Goal: Task Accomplishment & Management: Use online tool/utility

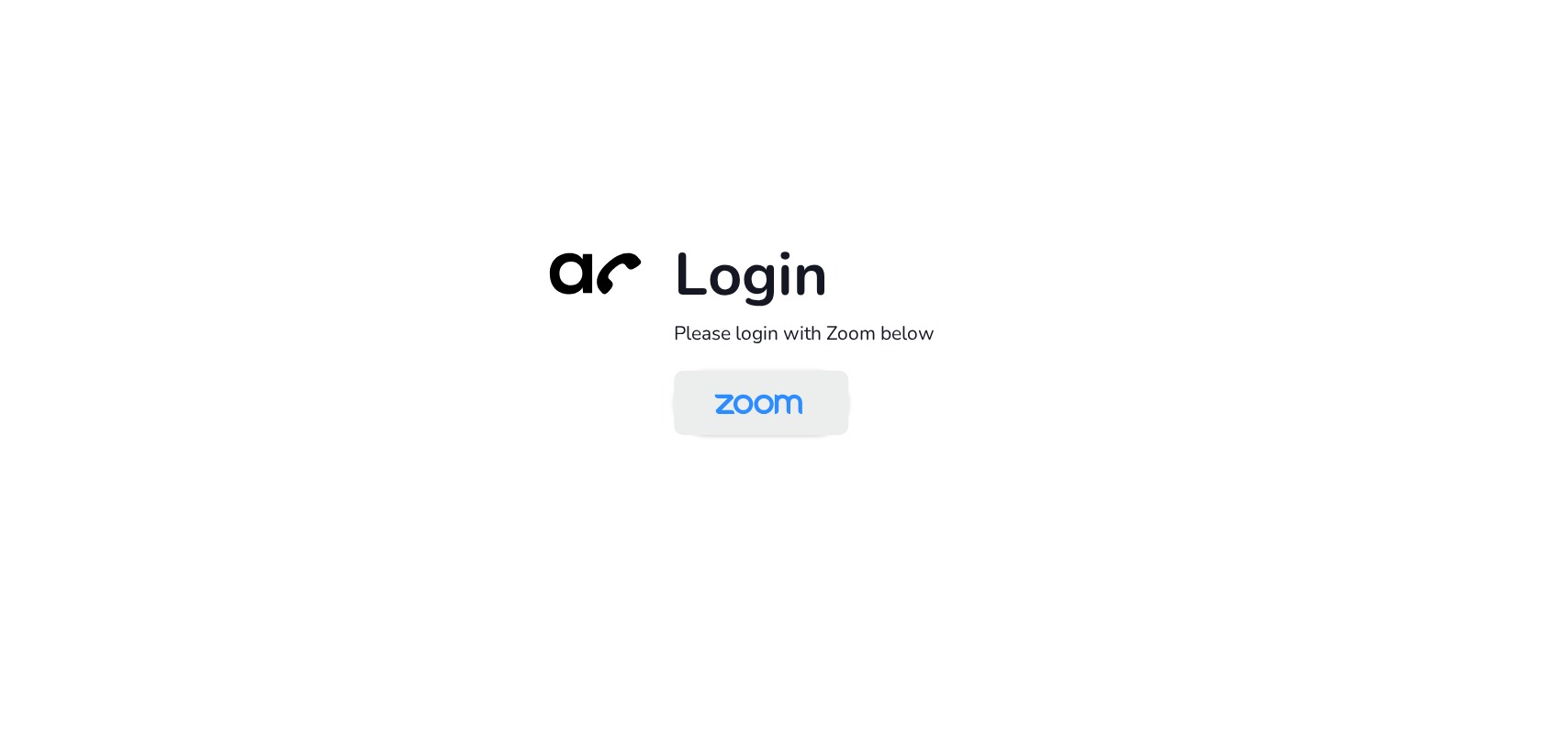
click at [775, 402] on img at bounding box center [758, 403] width 127 height 59
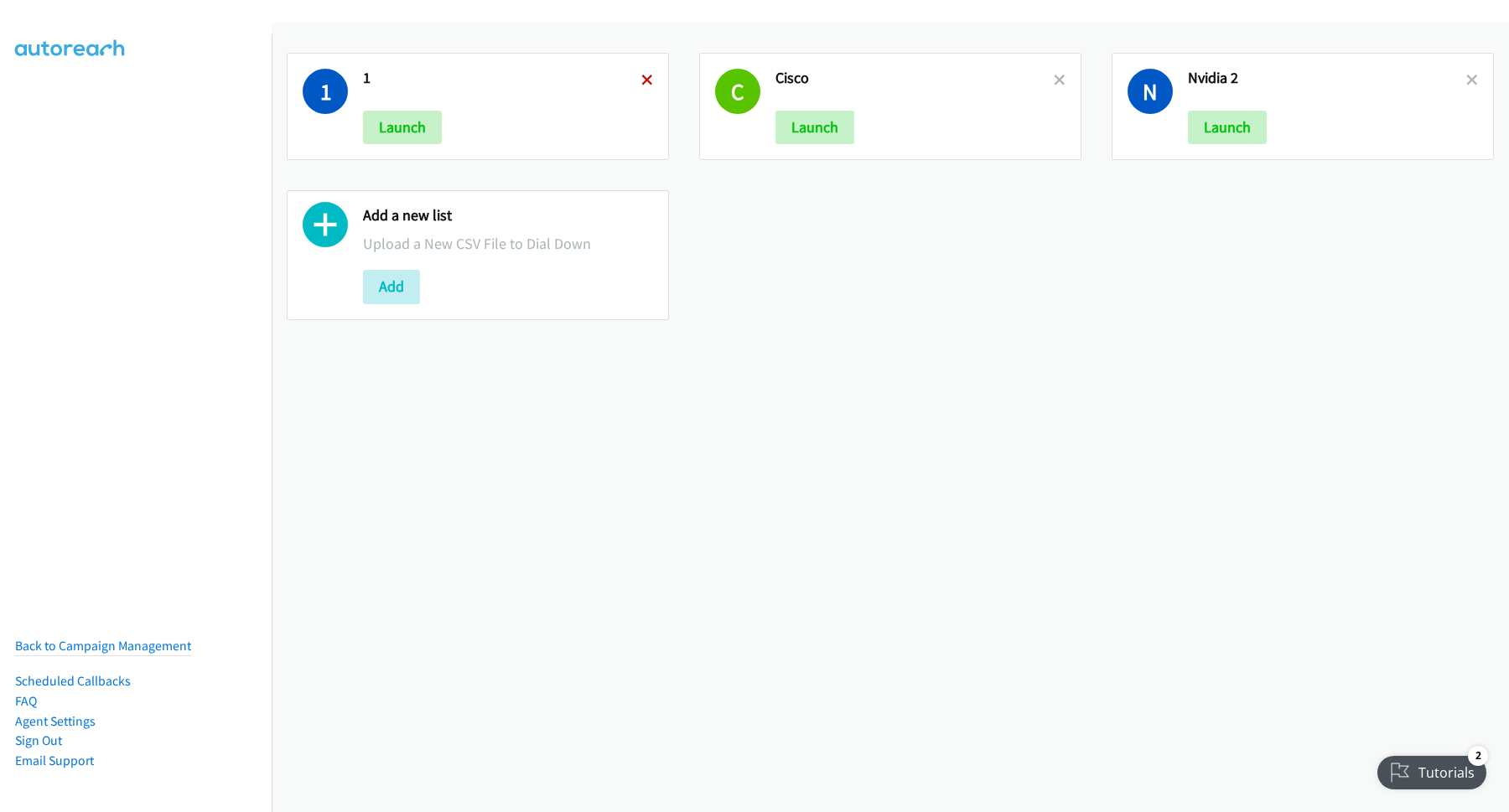
click at [645, 80] on icon at bounding box center [647, 82] width 12 height 12
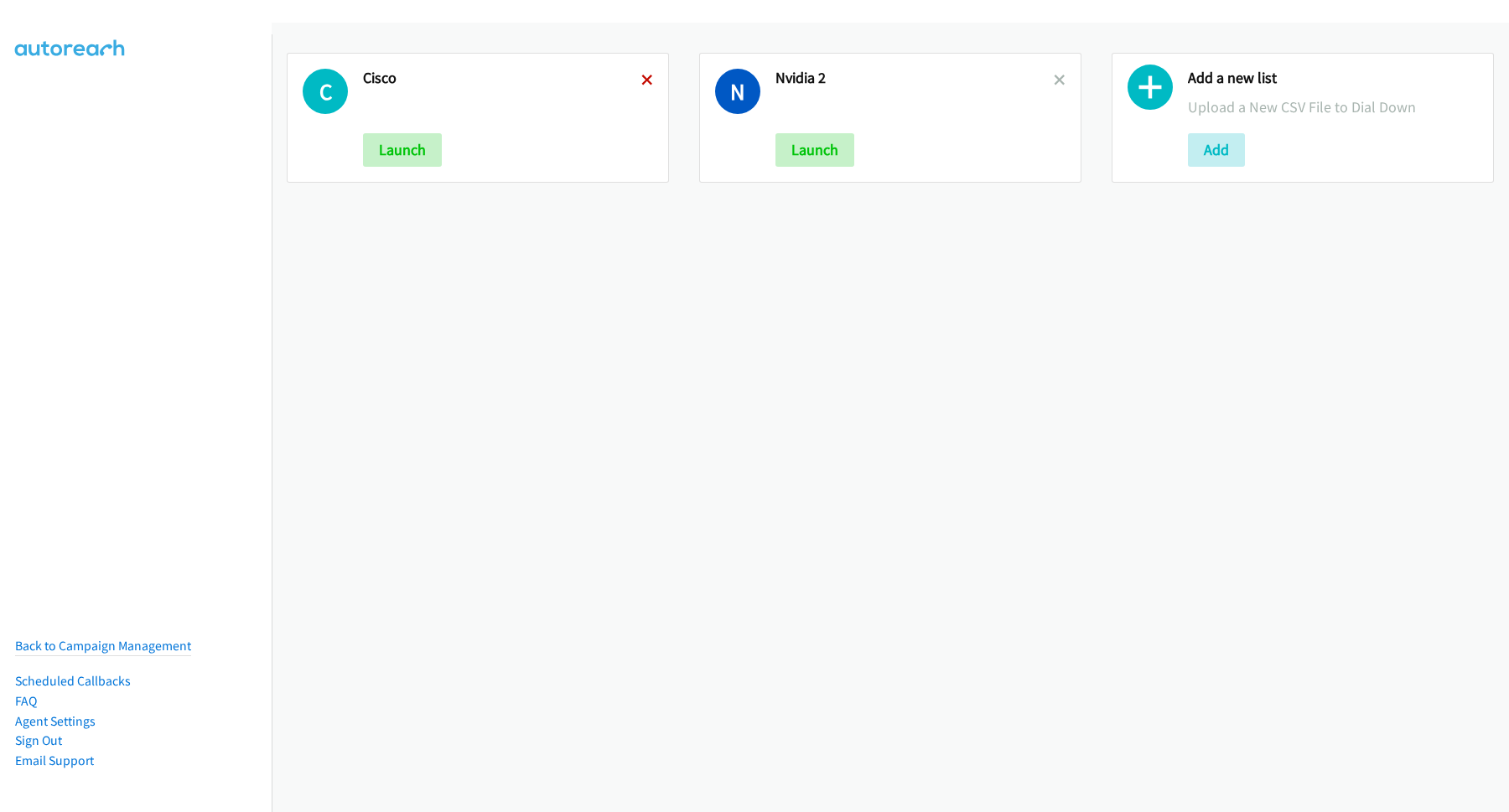
drag, startPoint x: 0, startPoint y: 0, endPoint x: 645, endPoint y: 80, distance: 649.9
click at [645, 80] on icon at bounding box center [647, 82] width 12 height 12
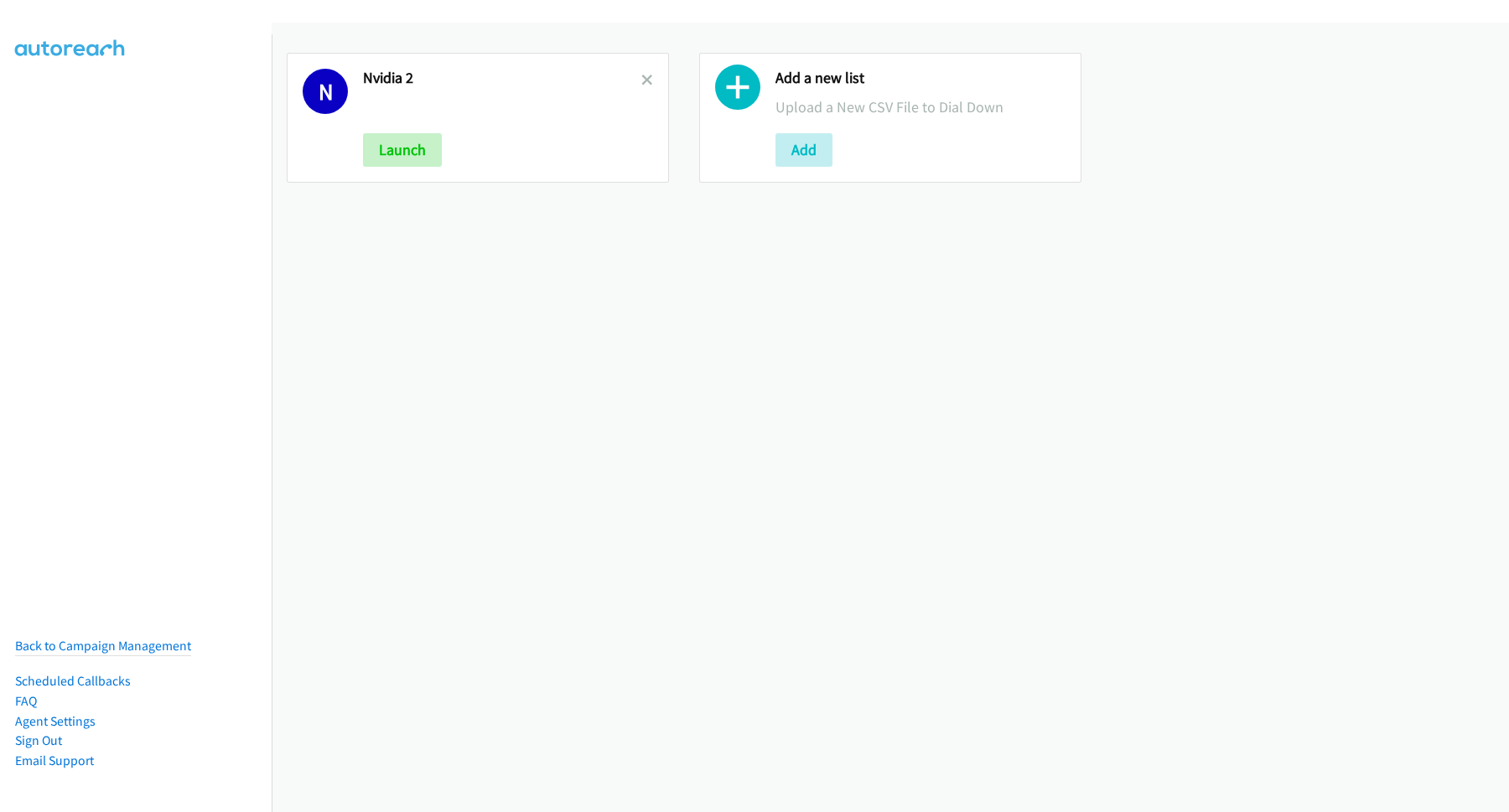
click at [645, 80] on icon at bounding box center [647, 82] width 12 height 12
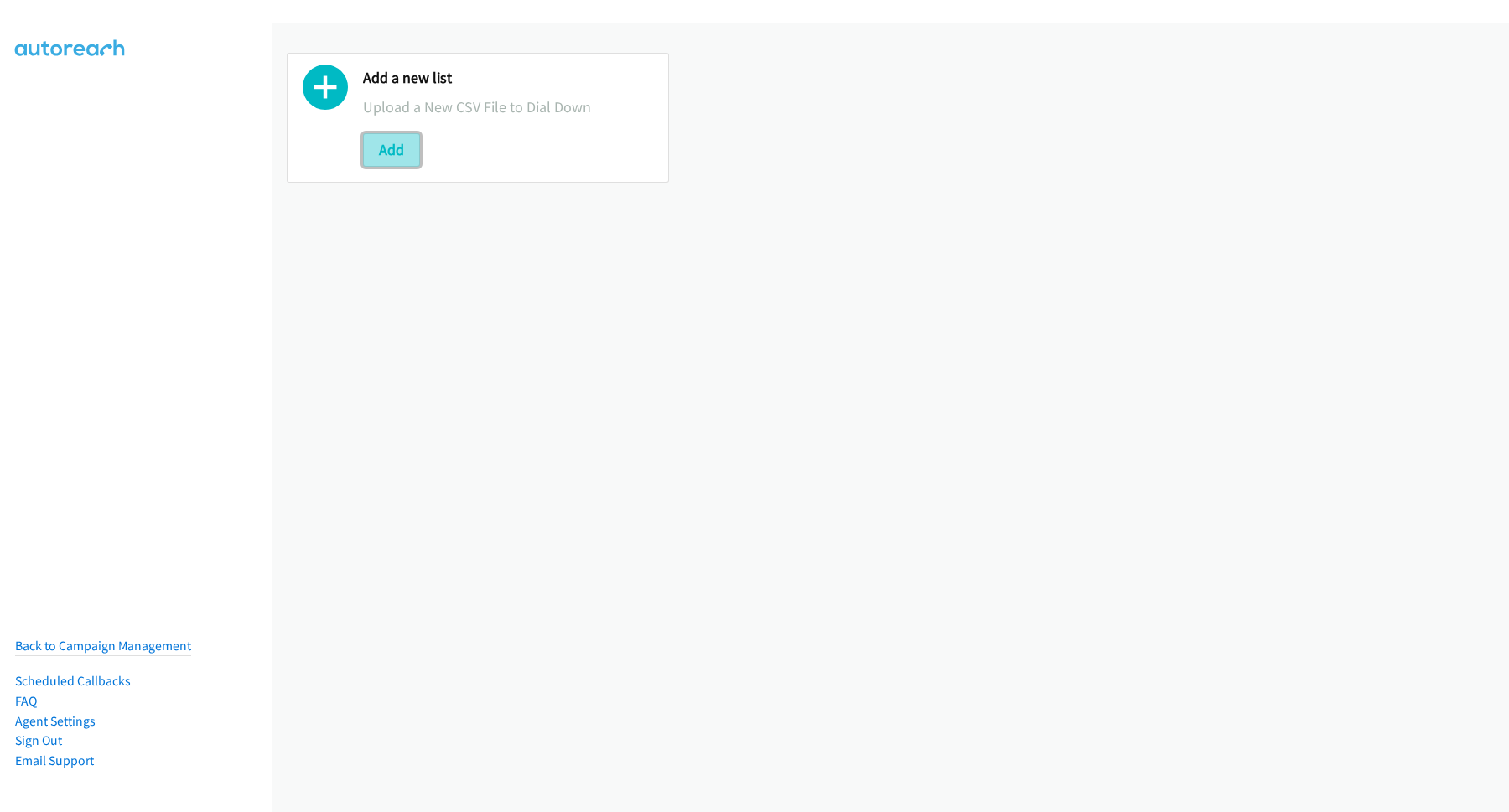
click at [409, 155] on button "Add" at bounding box center [391, 149] width 57 height 33
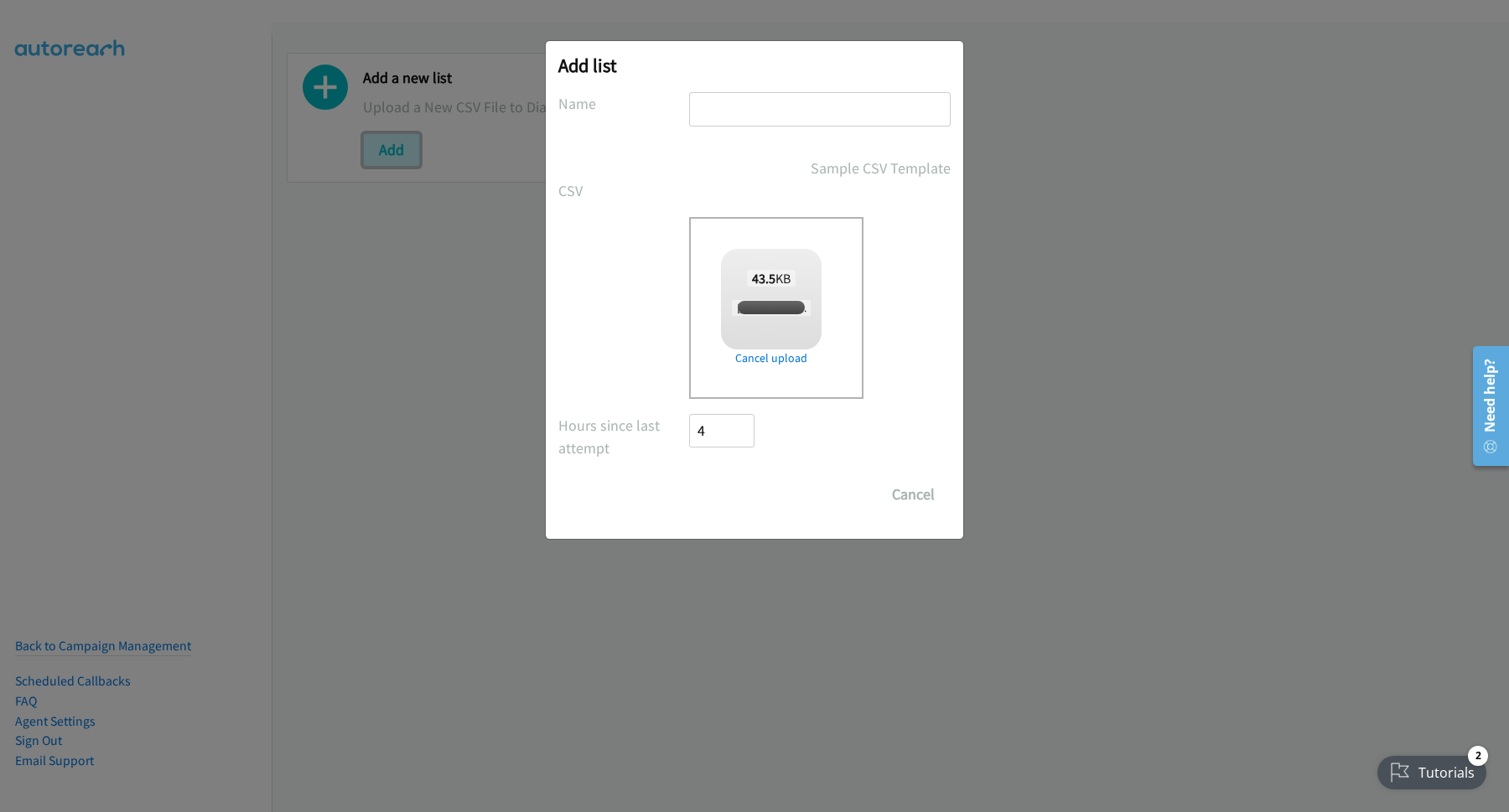
checkbox input "true"
click at [850, 99] on input "text" at bounding box center [820, 109] width 262 height 34
type input "3"
click at [689, 478] on input "Save List" at bounding box center [733, 494] width 88 height 33
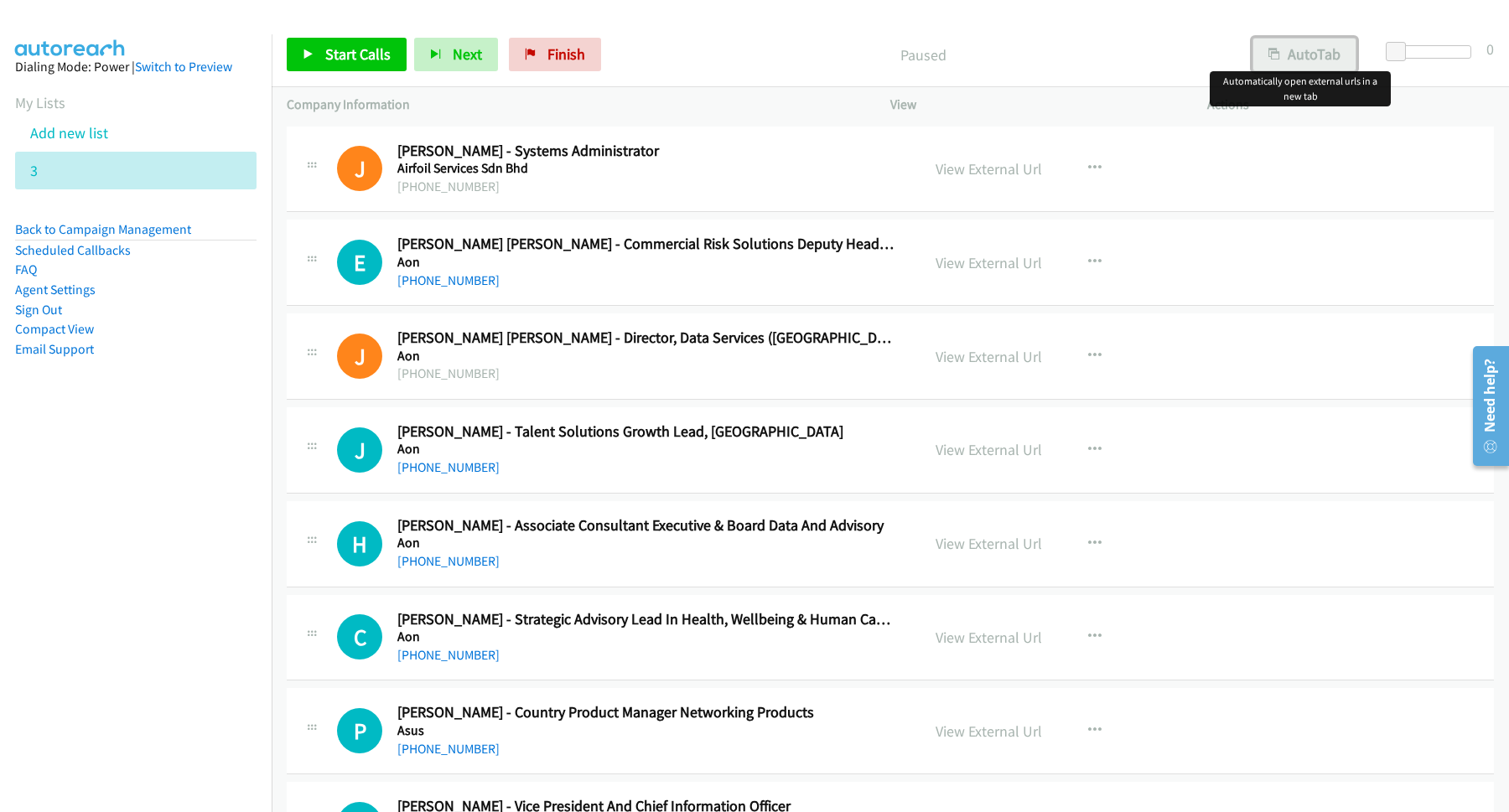
click at [1311, 49] on button "AutoTab" at bounding box center [1304, 54] width 104 height 33
click at [385, 58] on span "Start Calls" at bounding box center [358, 54] width 65 height 19
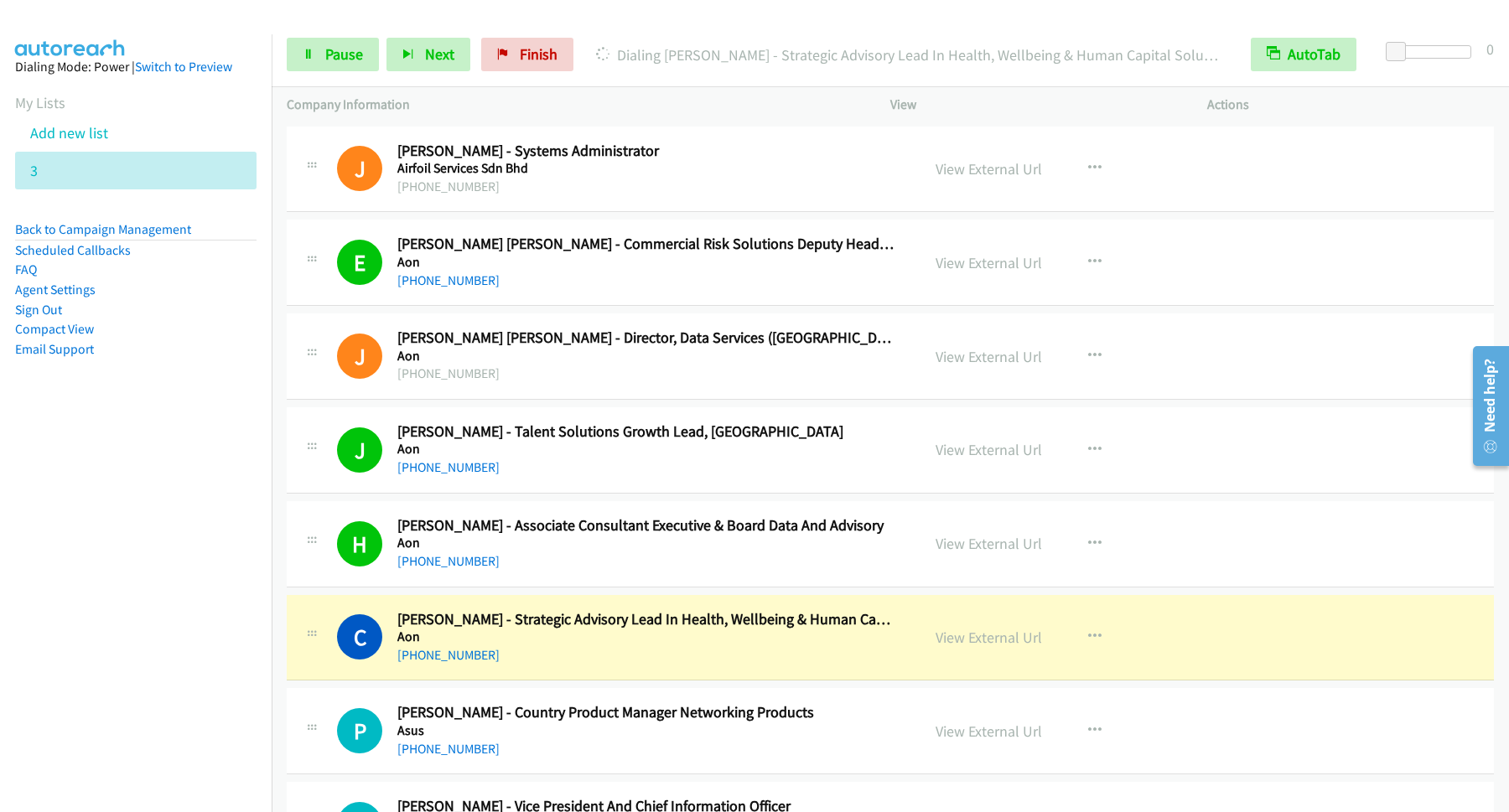
scroll to position [227, 0]
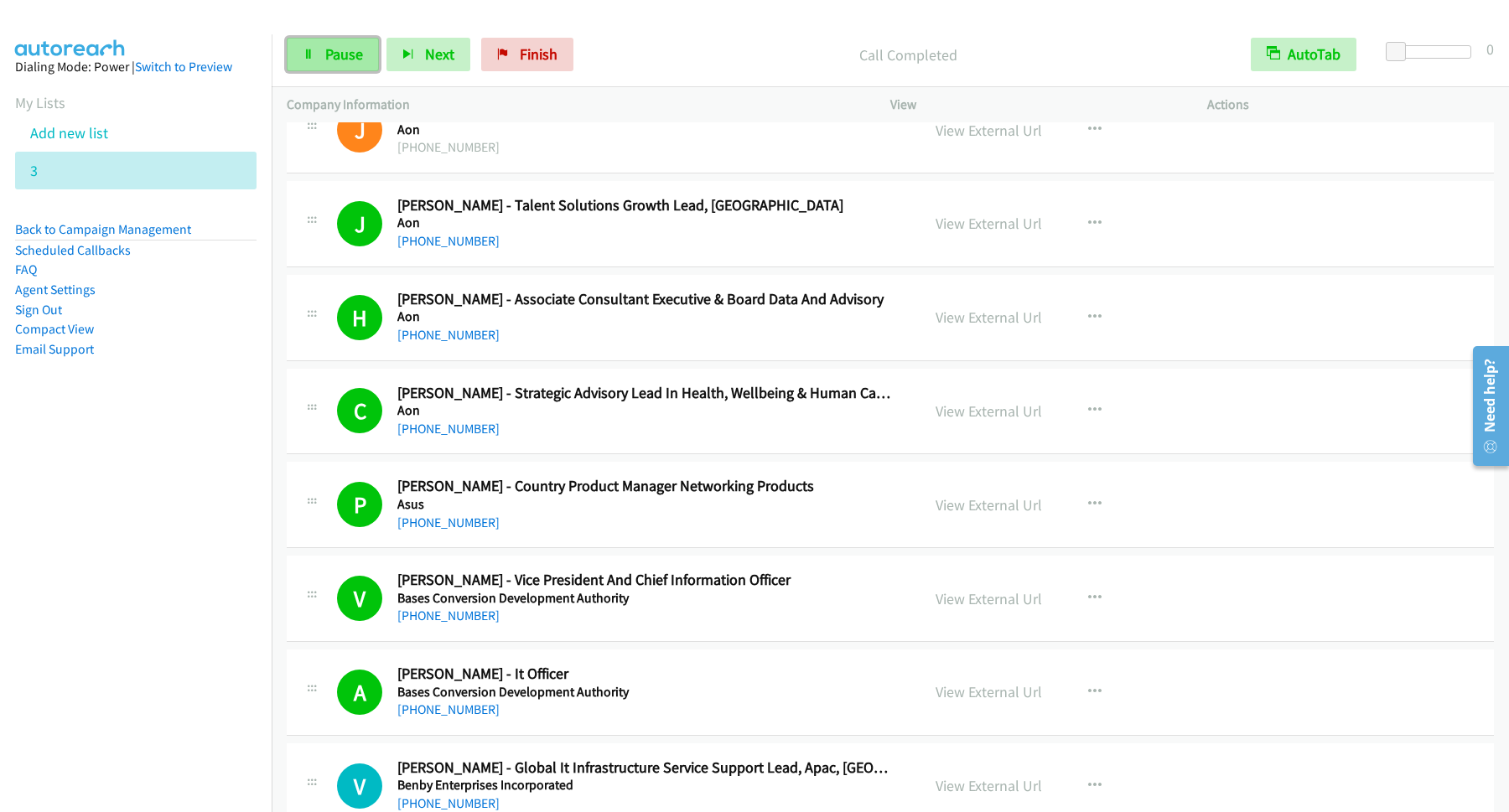
click at [366, 64] on link "Pause" at bounding box center [332, 54] width 92 height 33
click at [393, 66] on link "Start Calls" at bounding box center [347, 54] width 120 height 33
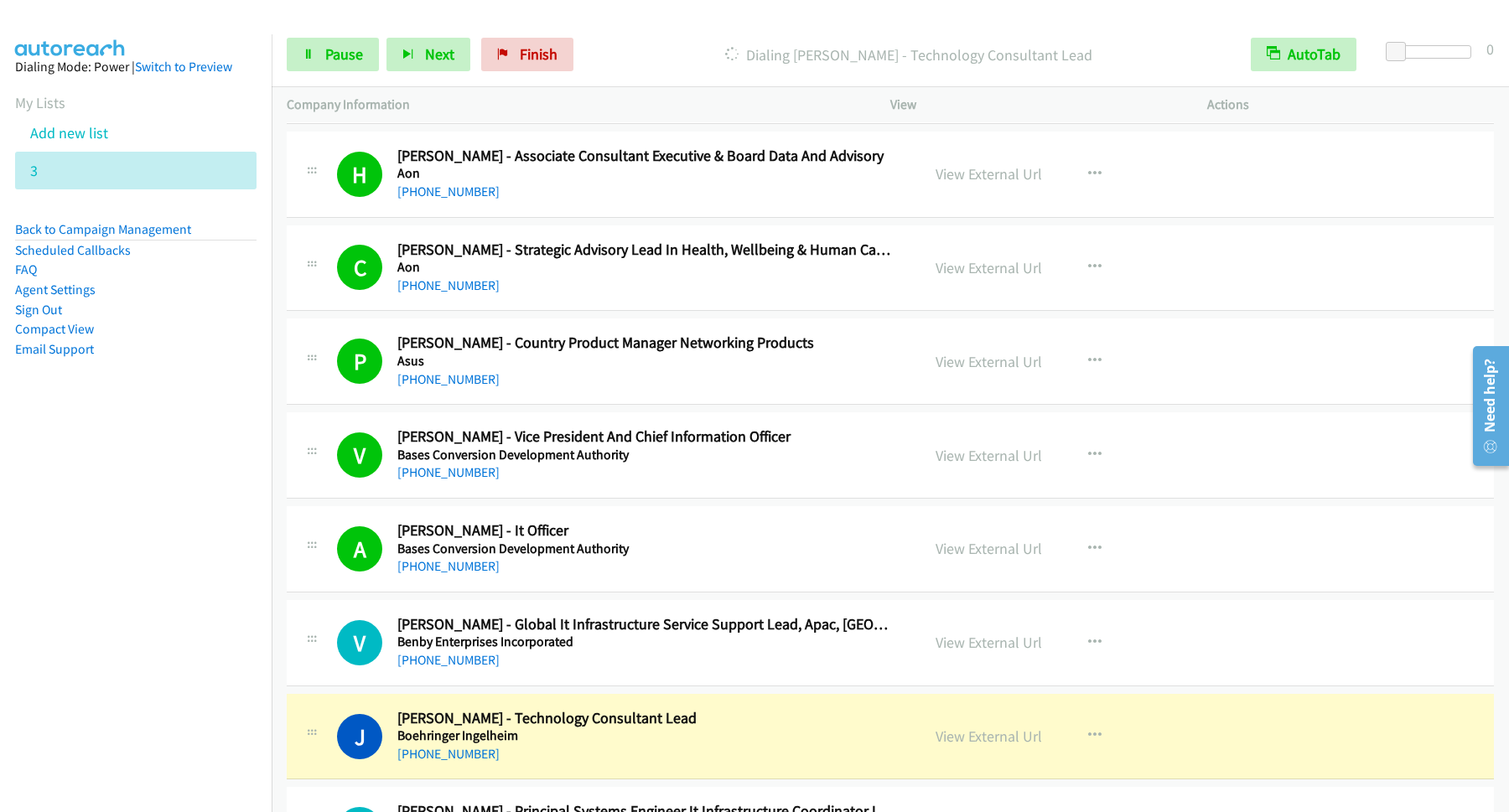
scroll to position [452, 0]
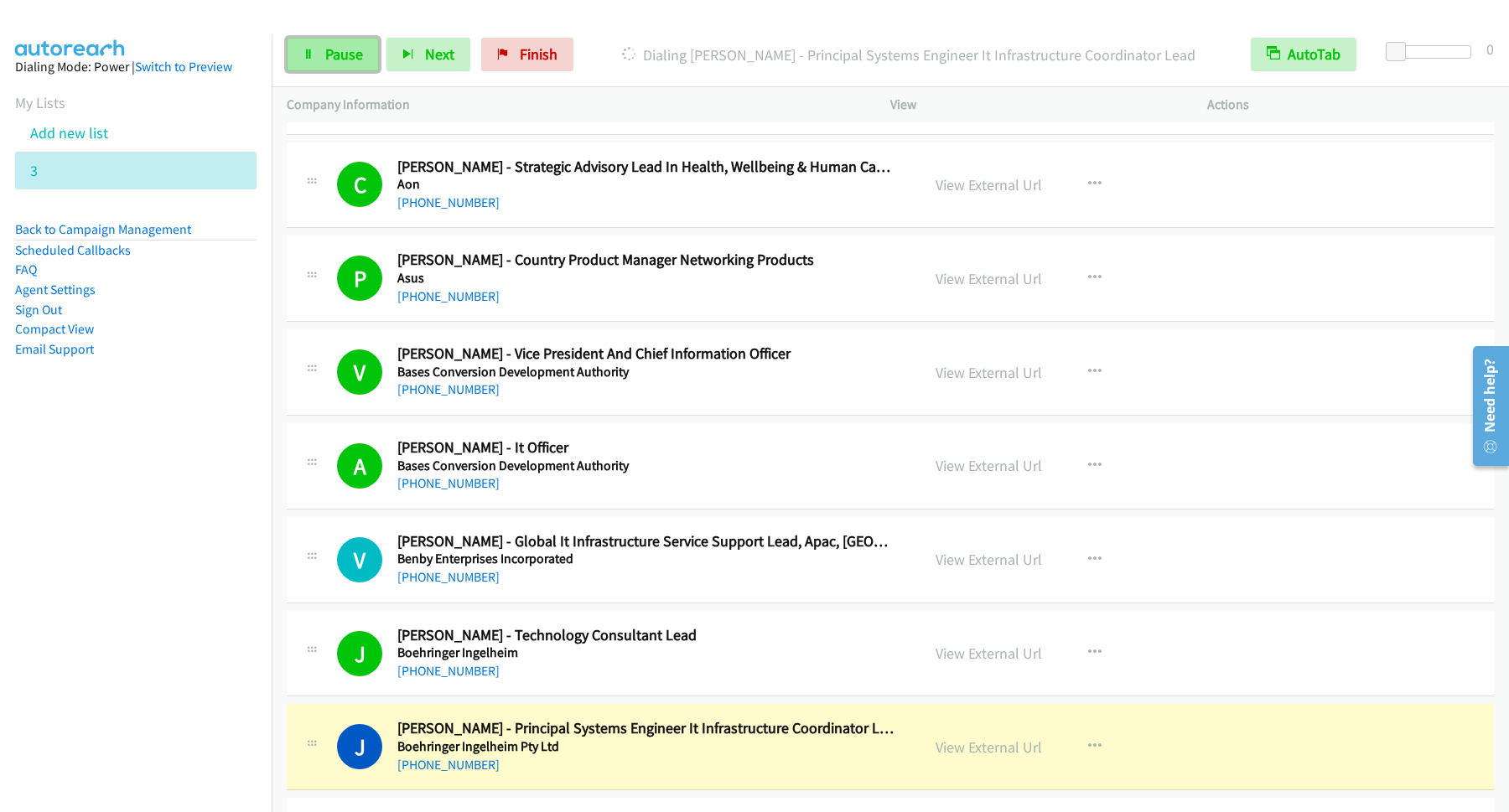
click at [361, 54] on span "Pause" at bounding box center [344, 54] width 38 height 19
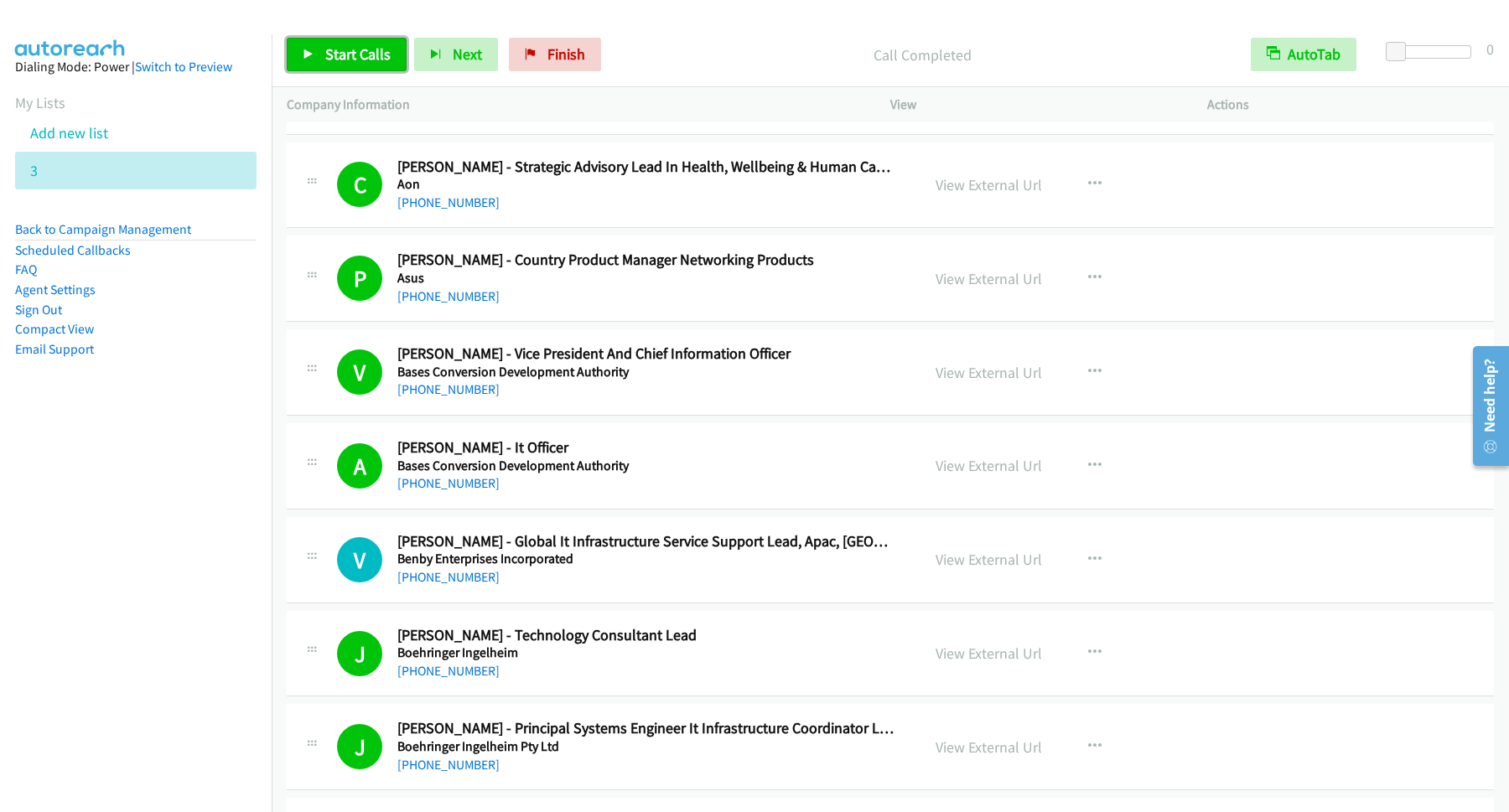
click at [359, 59] on span "Start Calls" at bounding box center [358, 54] width 65 height 19
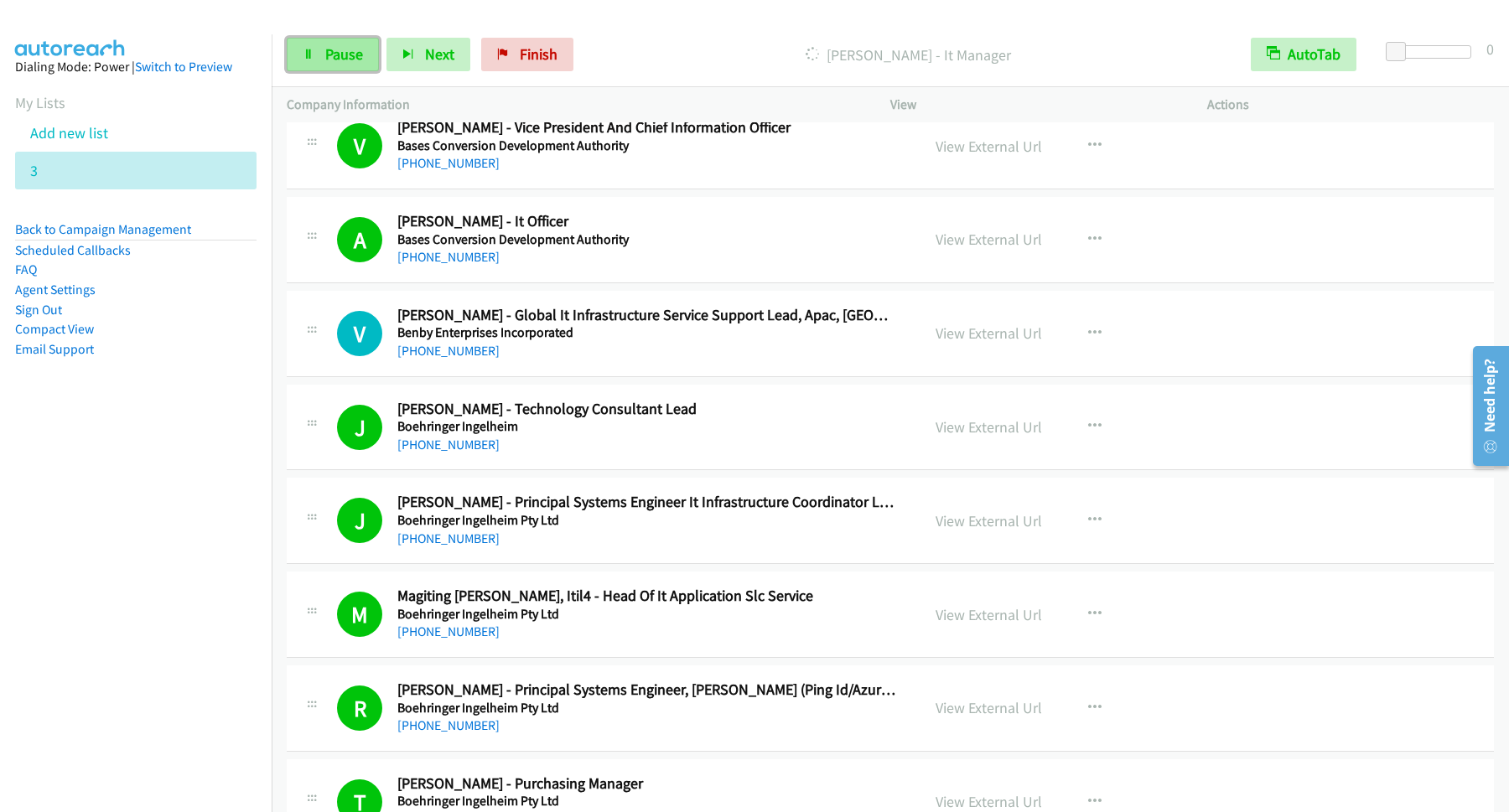
click at [322, 41] on link "Pause" at bounding box center [332, 54] width 92 height 33
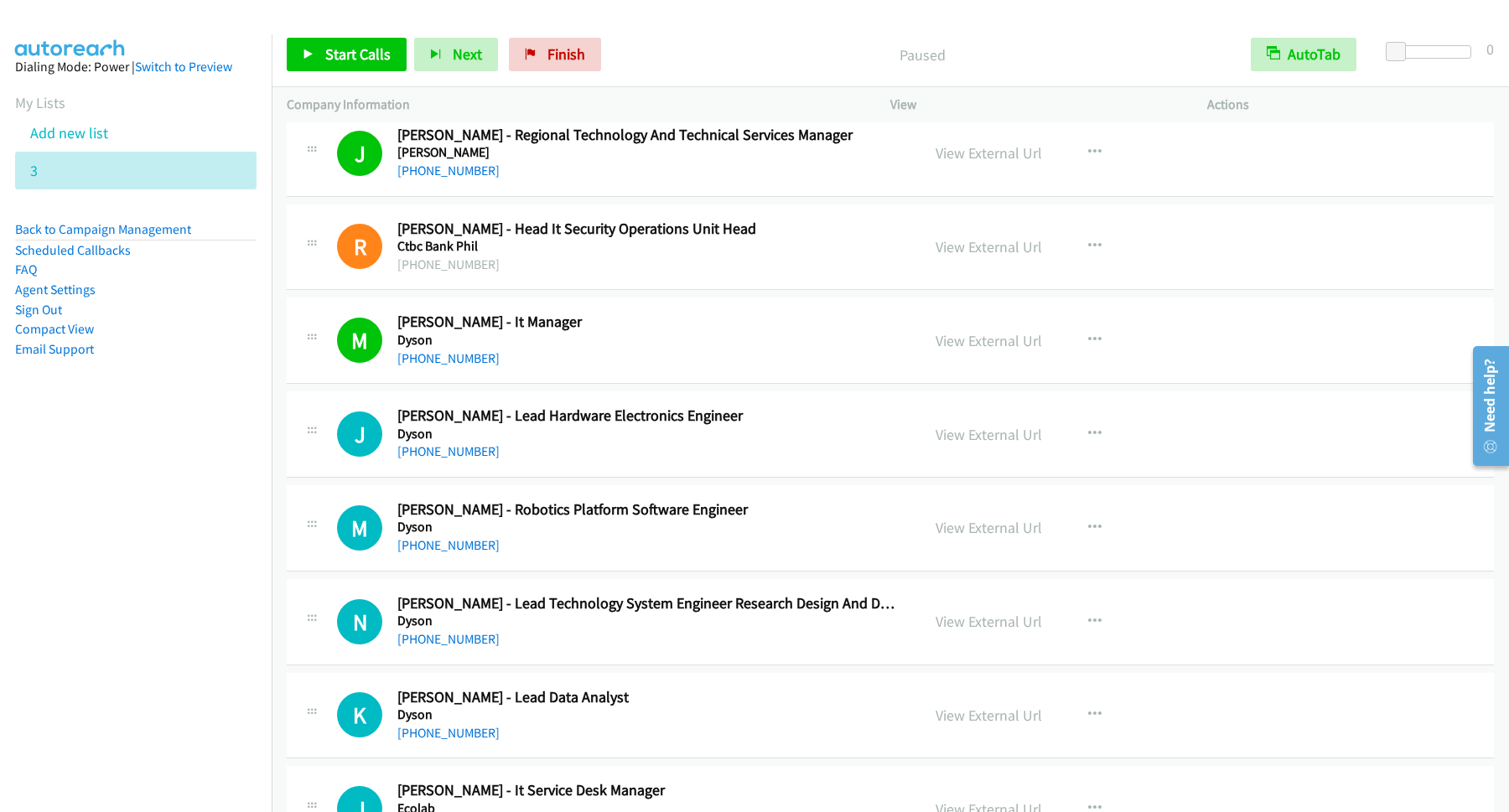
scroll to position [1358, 0]
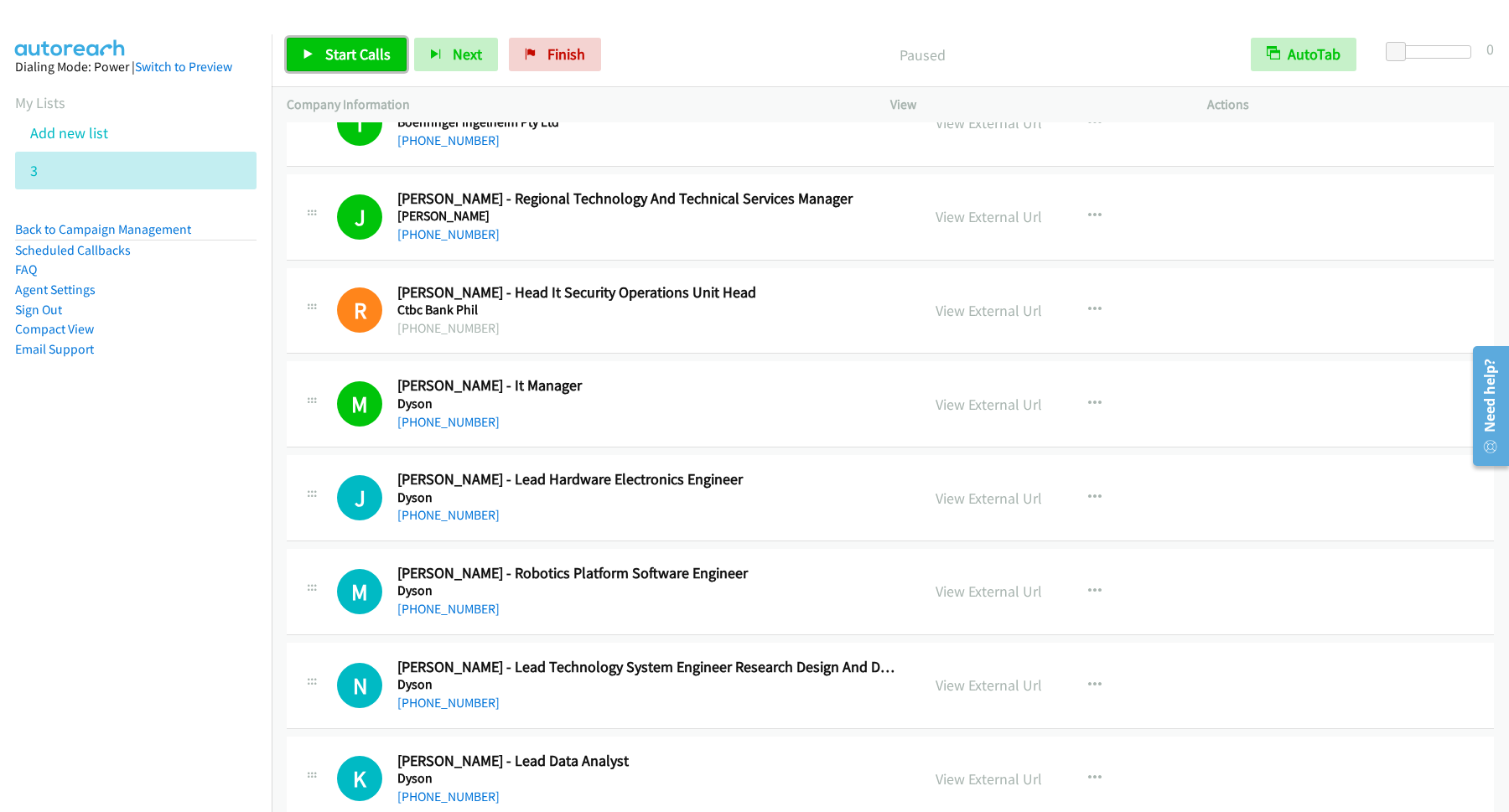
click at [385, 52] on span "Start Calls" at bounding box center [358, 54] width 65 height 19
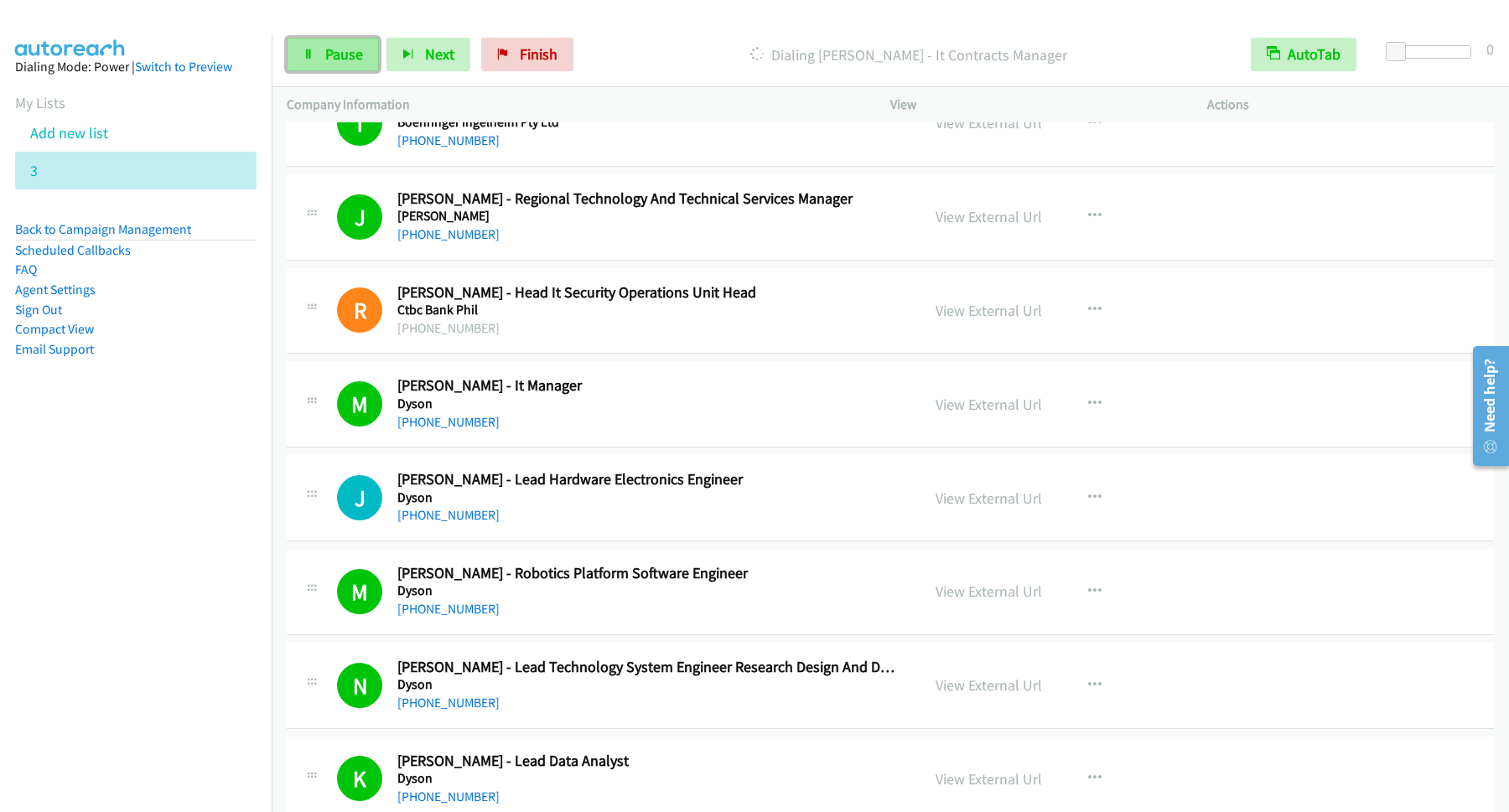
click at [336, 58] on span "Pause" at bounding box center [344, 54] width 38 height 19
click at [373, 59] on span "Start Calls" at bounding box center [358, 54] width 65 height 19
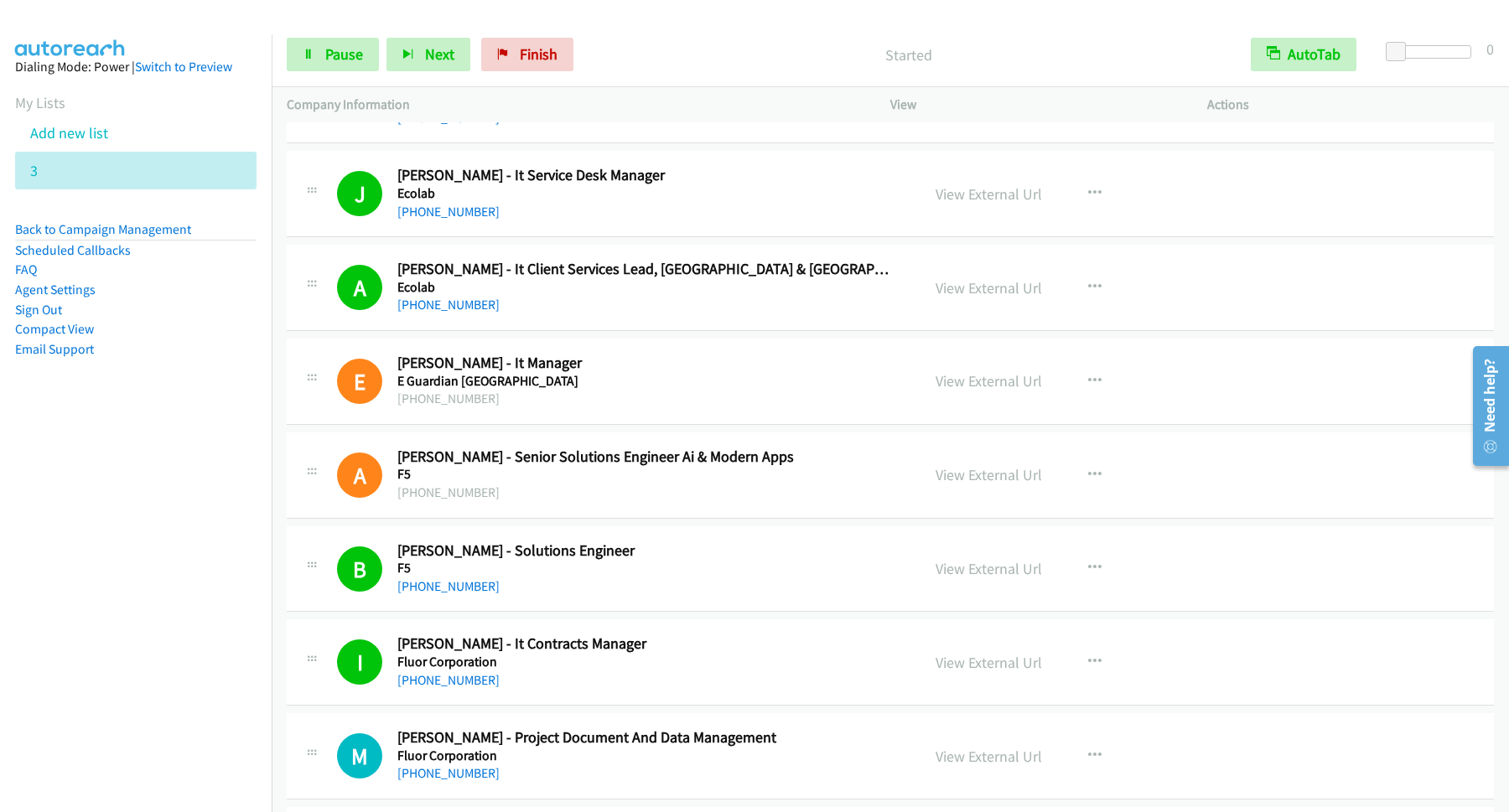
scroll to position [2489, 0]
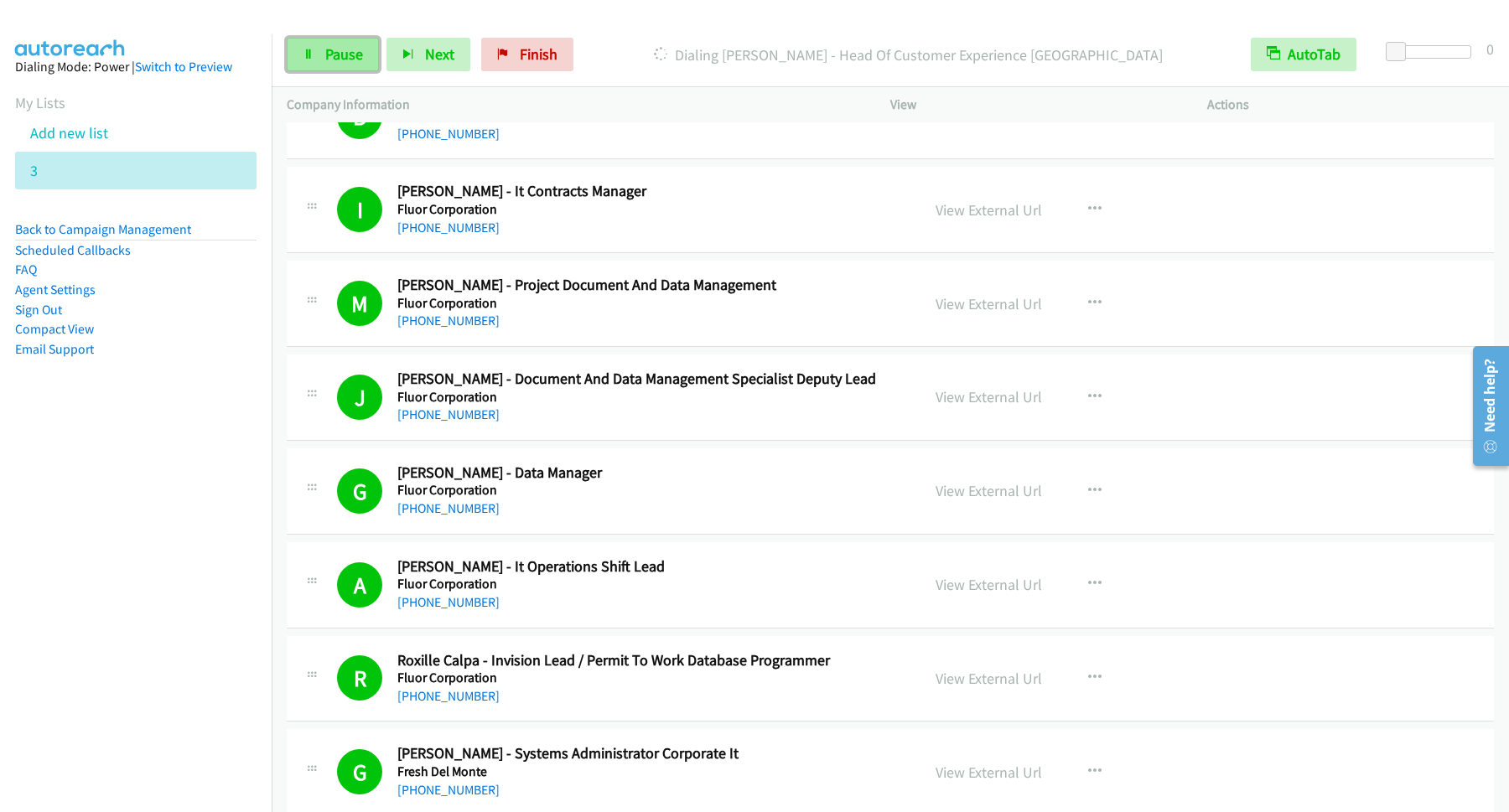
click at [326, 49] on span "Pause" at bounding box center [344, 54] width 38 height 19
click at [342, 58] on span "Start Calls" at bounding box center [358, 54] width 65 height 19
click at [446, 753] on h2 "[PERSON_NAME] - Systems Administrator Corporate It" at bounding box center [647, 754] width 500 height 19
click at [344, 67] on link "Pause" at bounding box center [332, 54] width 92 height 33
click at [380, 55] on span "Start Calls" at bounding box center [358, 54] width 65 height 19
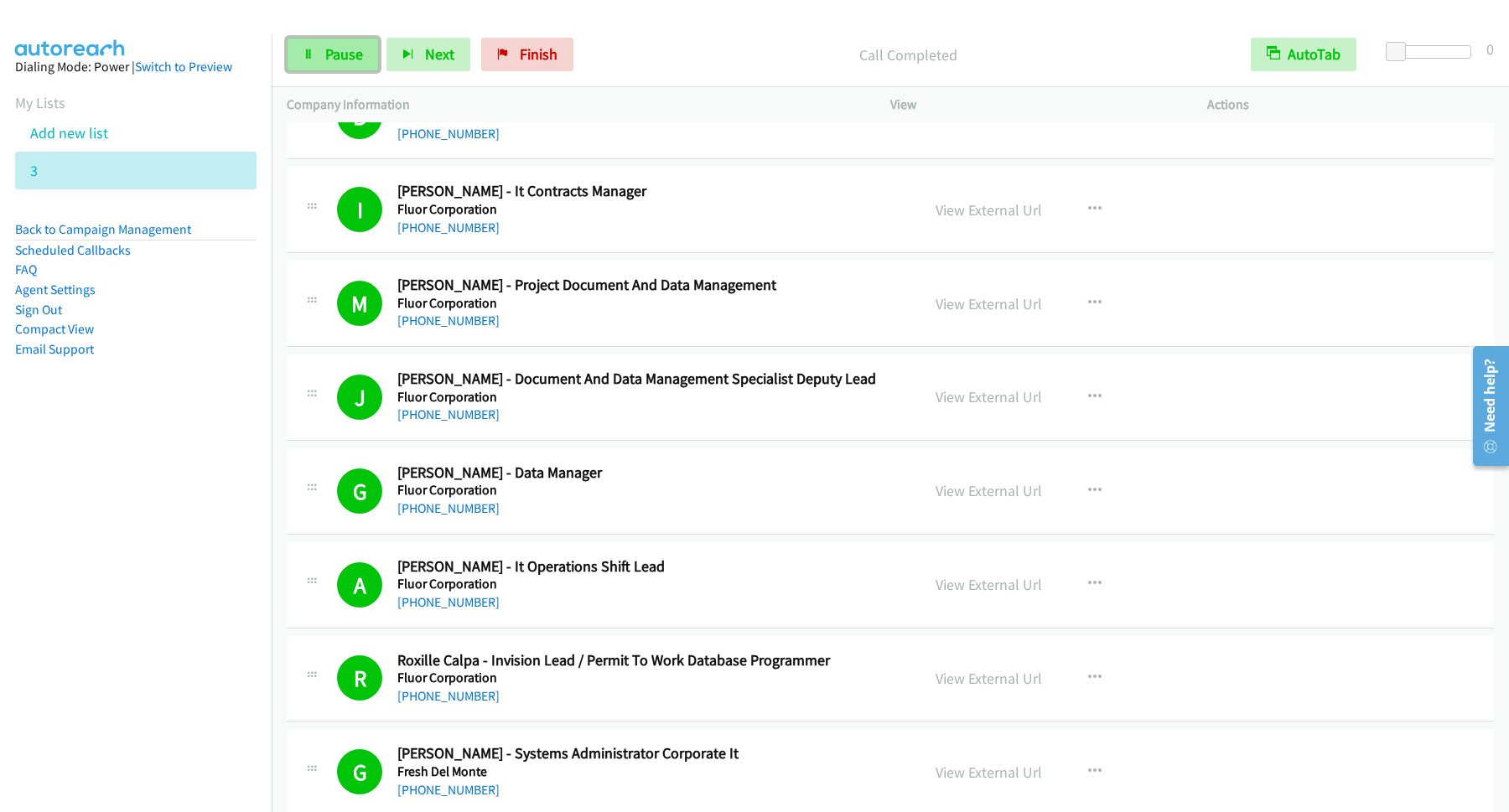
click at [348, 70] on link "Pause" at bounding box center [332, 54] width 92 height 33
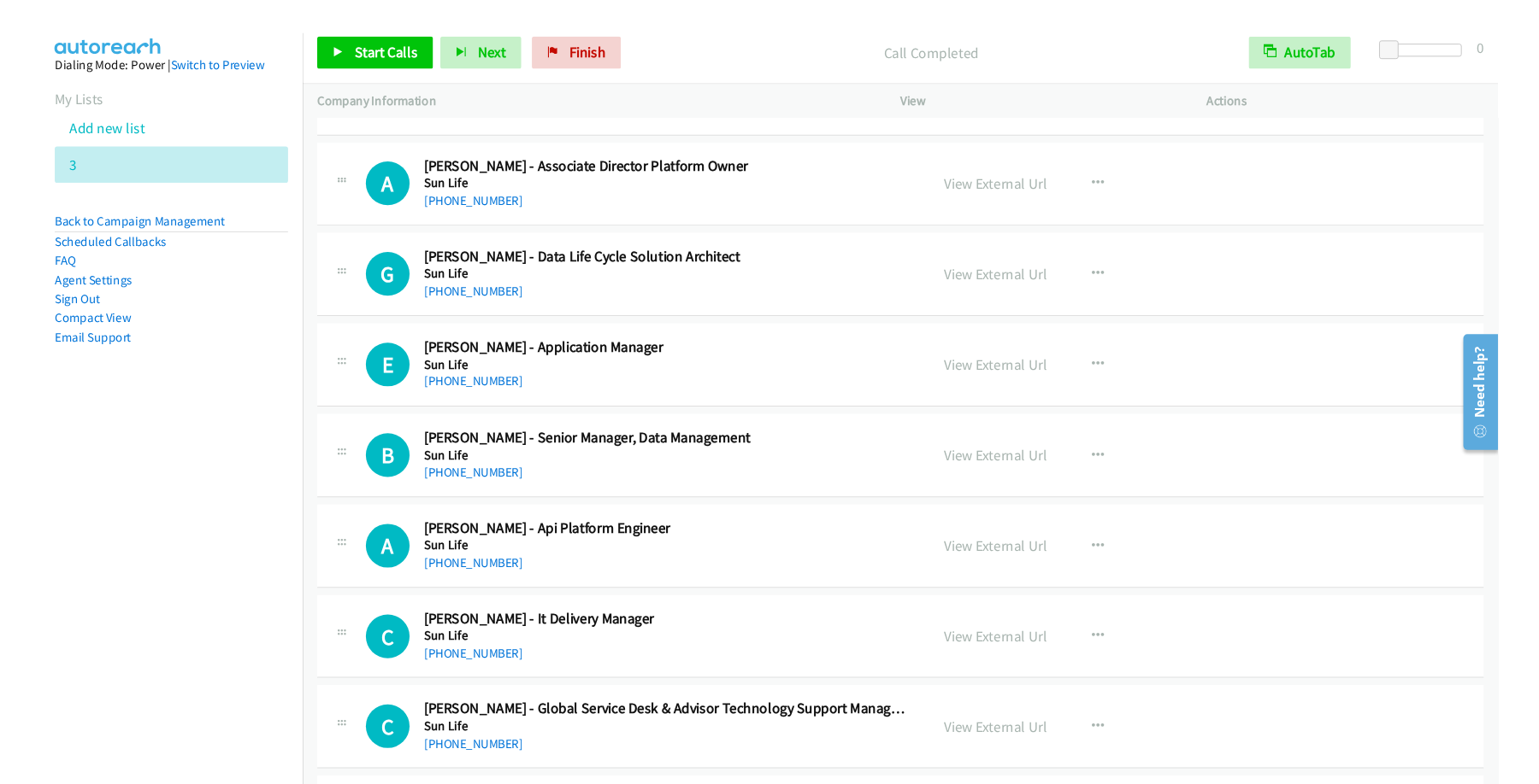
scroll to position [11073, 0]
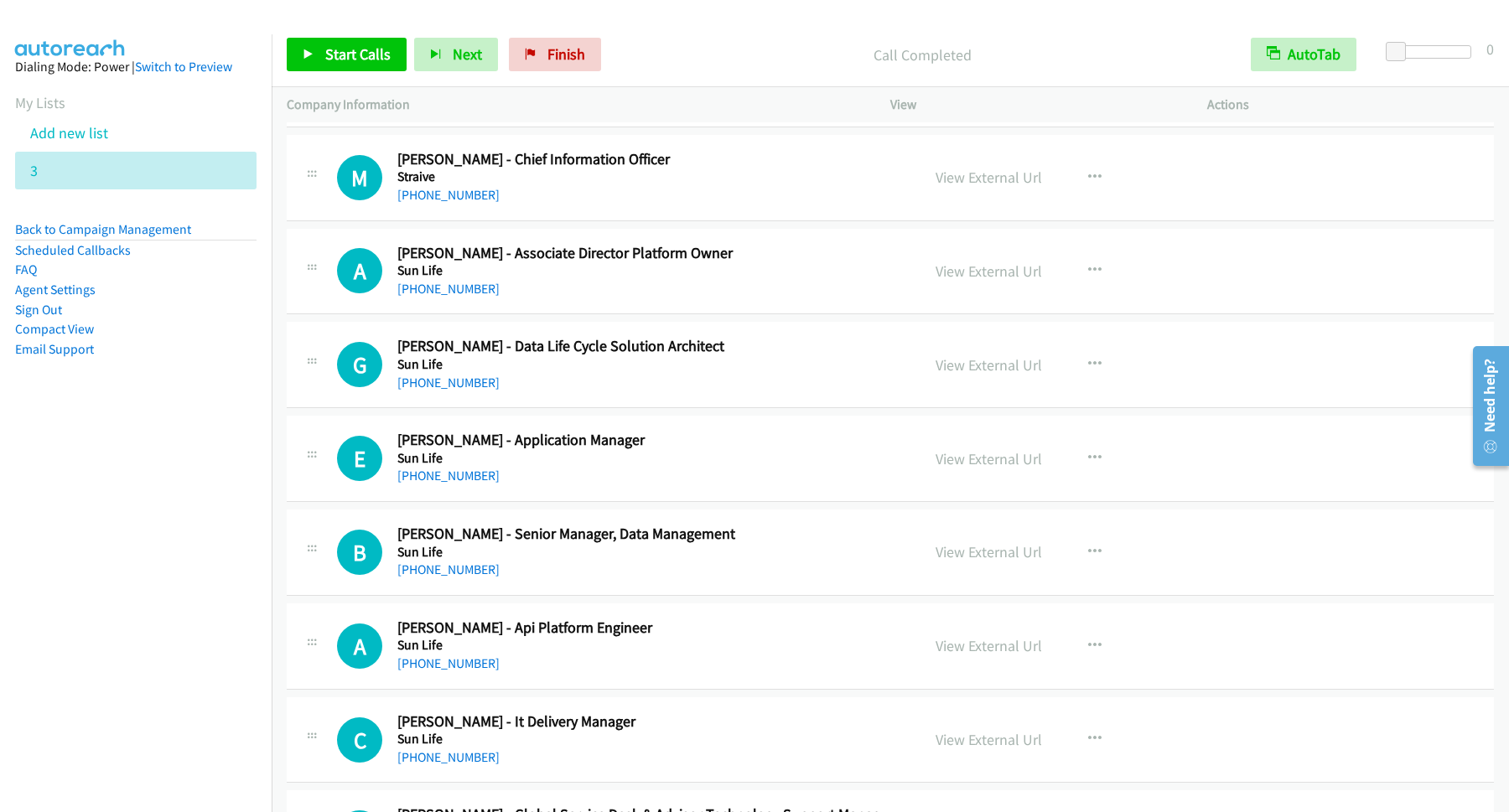
click at [1082, 49] on p "Call Completed" at bounding box center [921, 55] width 597 height 22
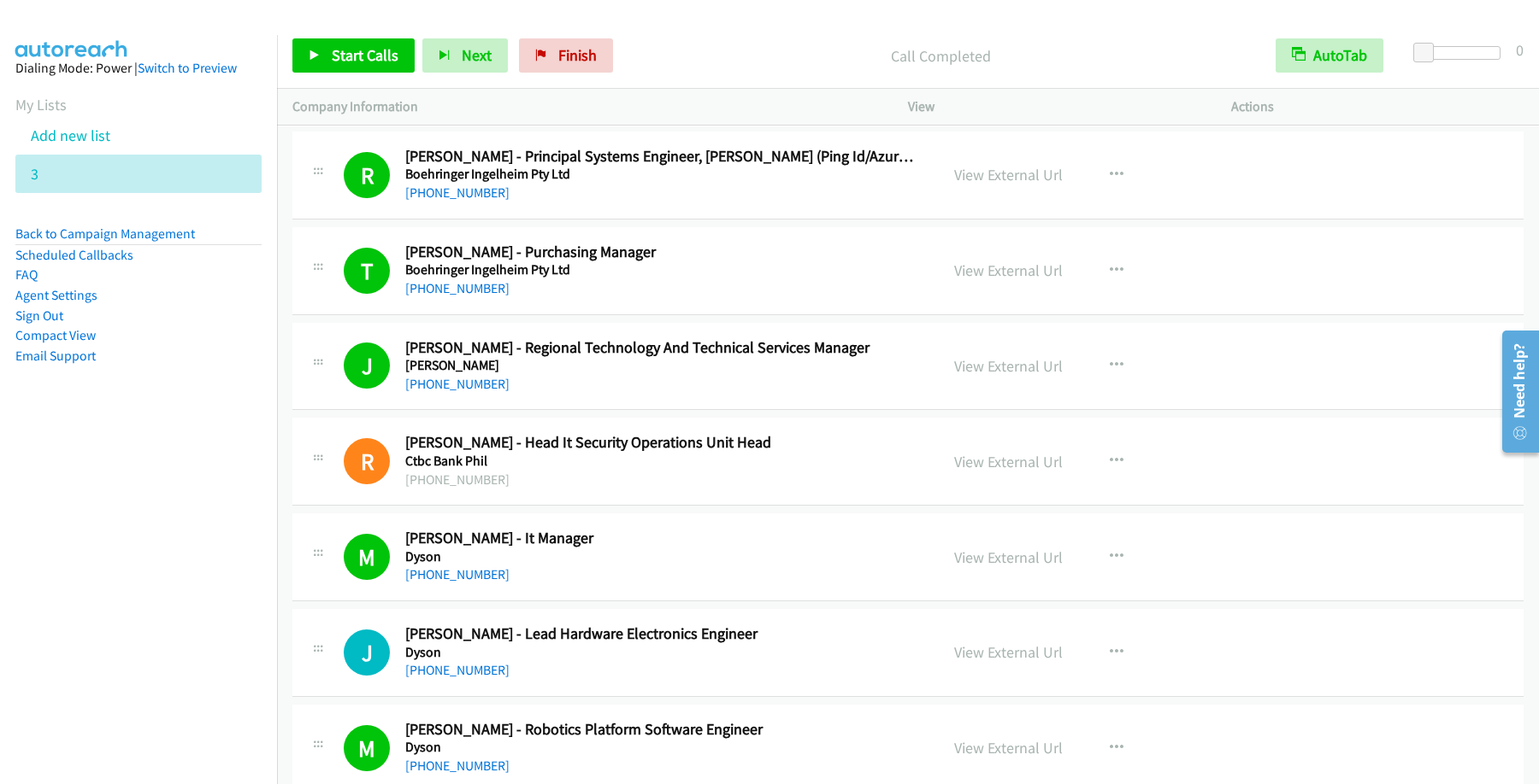
scroll to position [6029, 0]
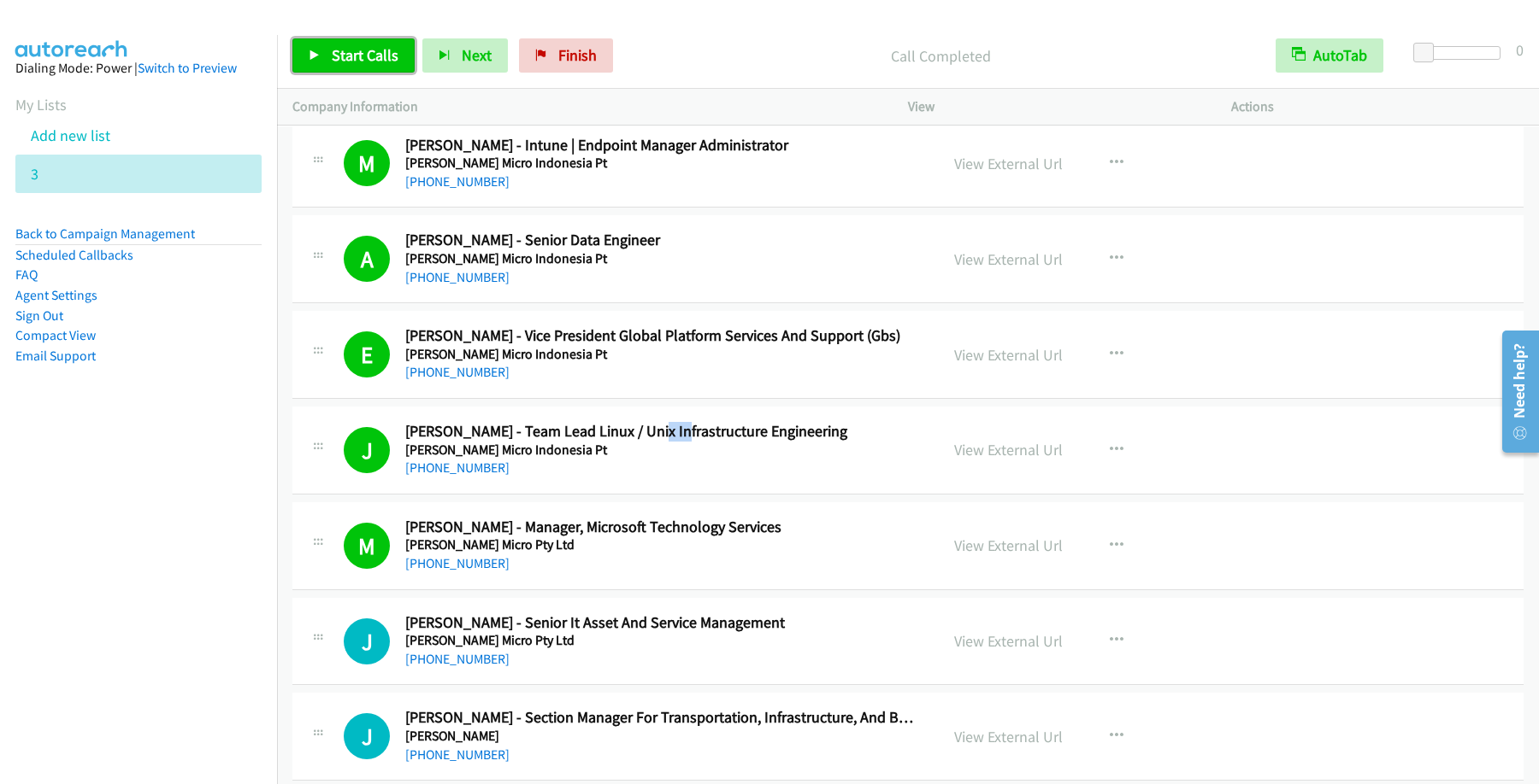
click at [377, 52] on span "Start Calls" at bounding box center [365, 55] width 67 height 19
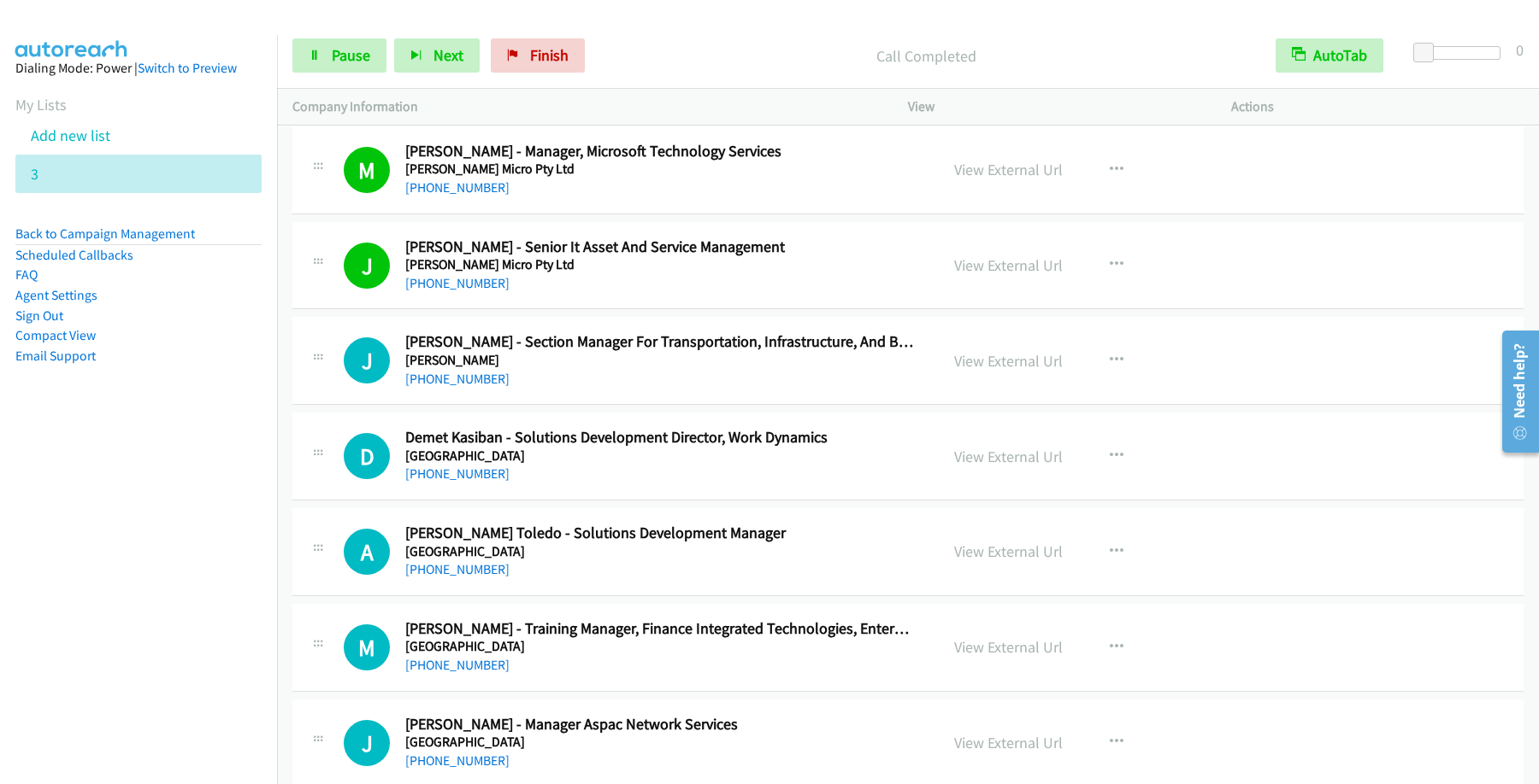
scroll to position [6490, 0]
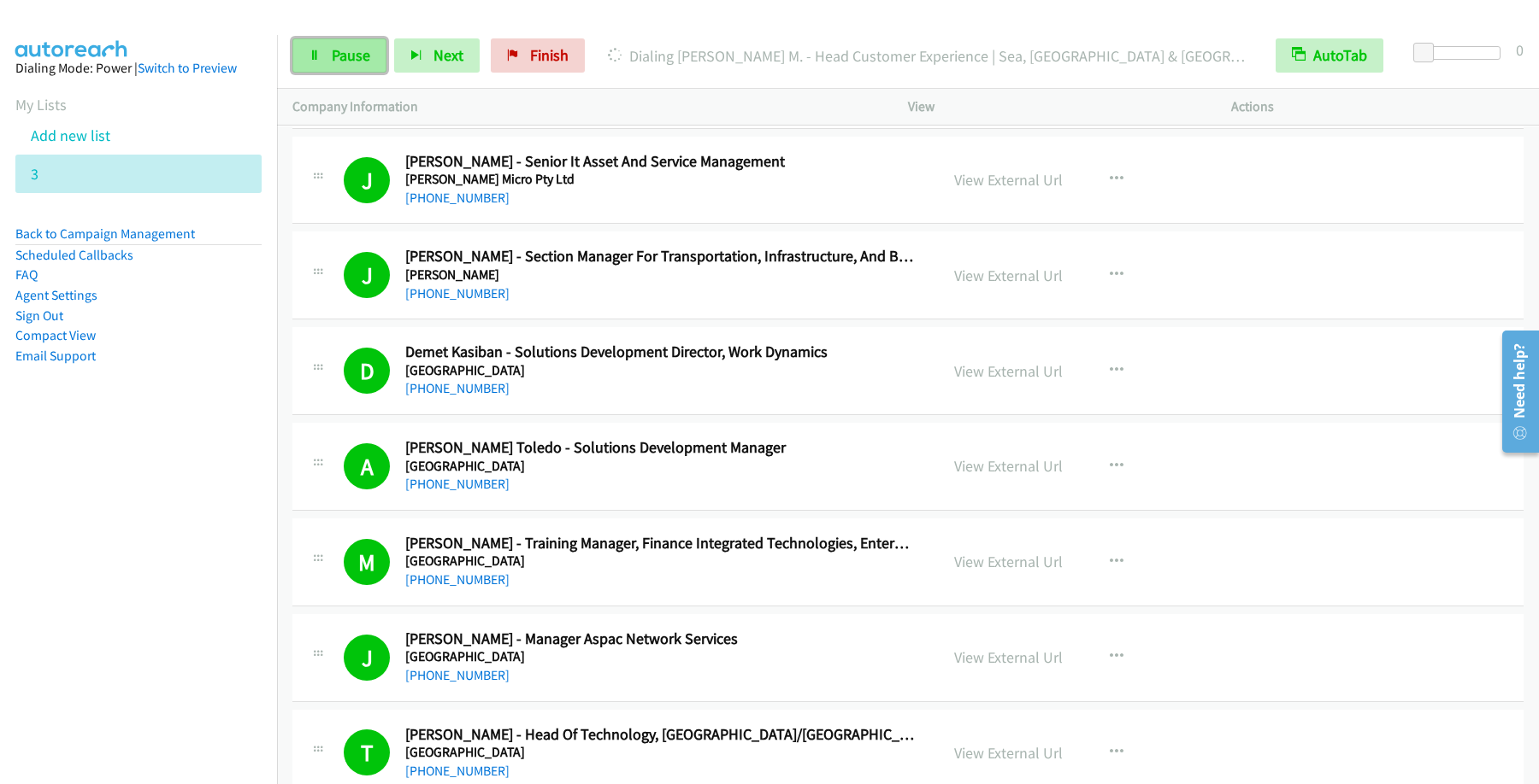
click at [350, 56] on span "Pause" at bounding box center [351, 55] width 39 height 19
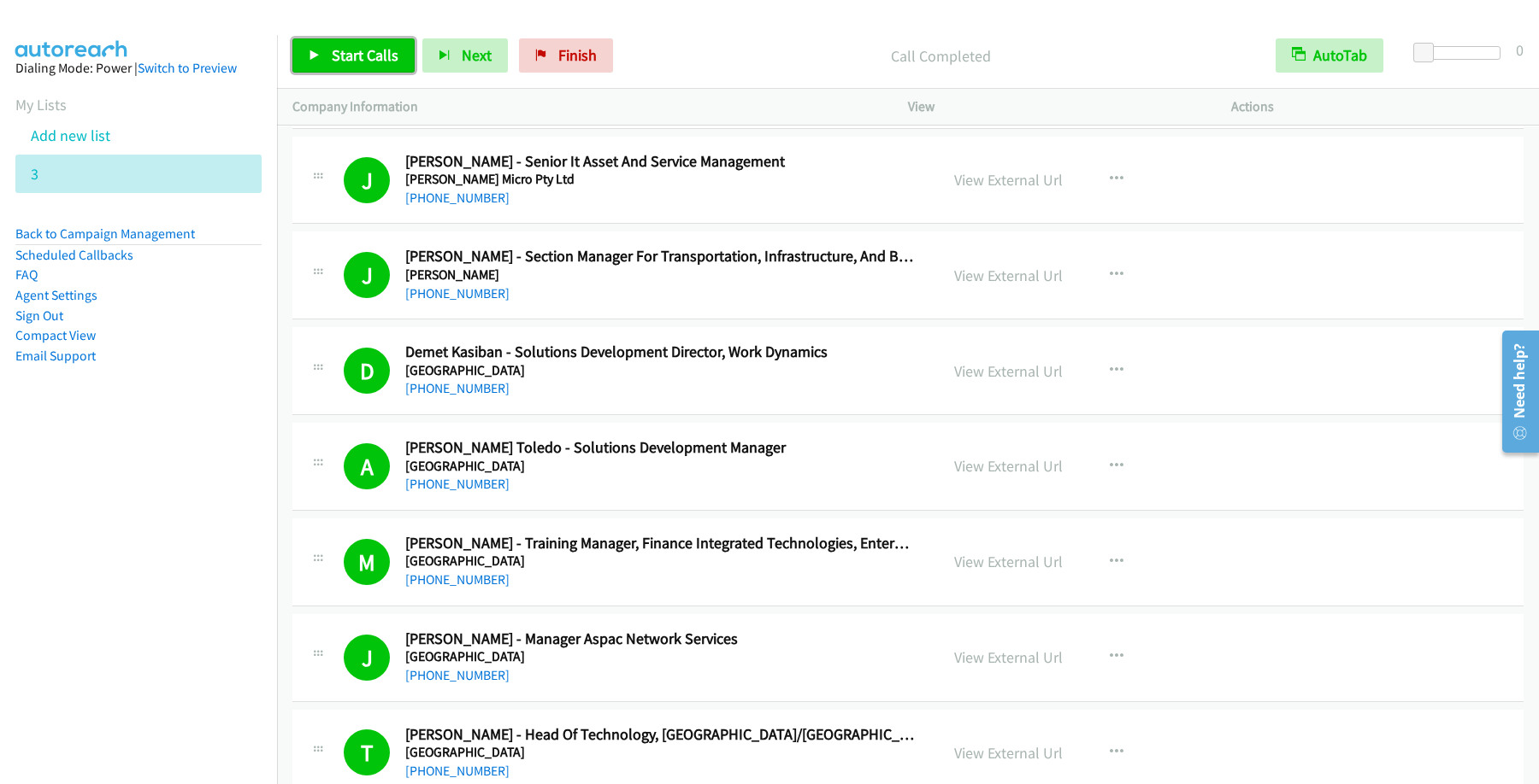
click at [353, 58] on span "Start Calls" at bounding box center [365, 55] width 67 height 19
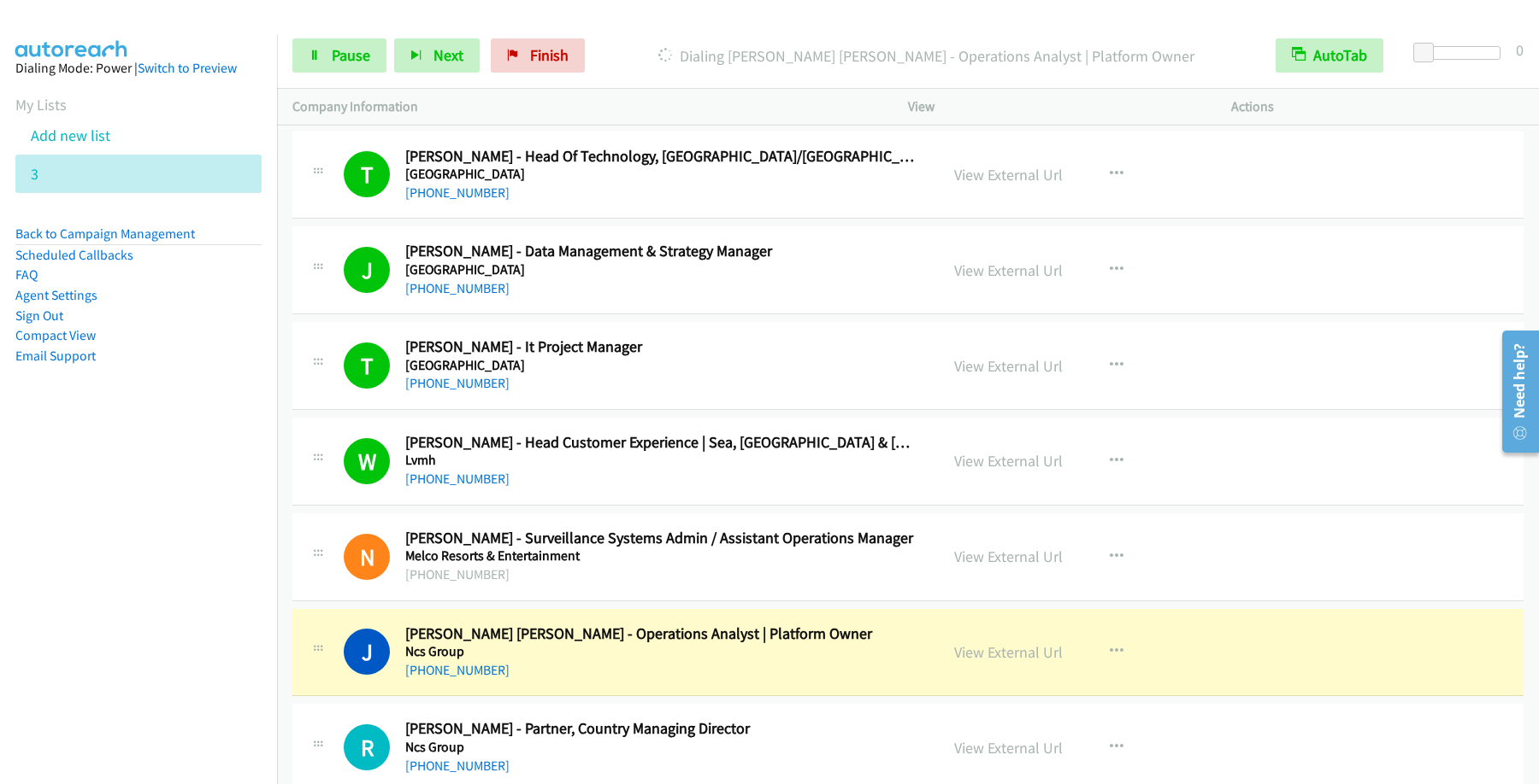
scroll to position [7182, 0]
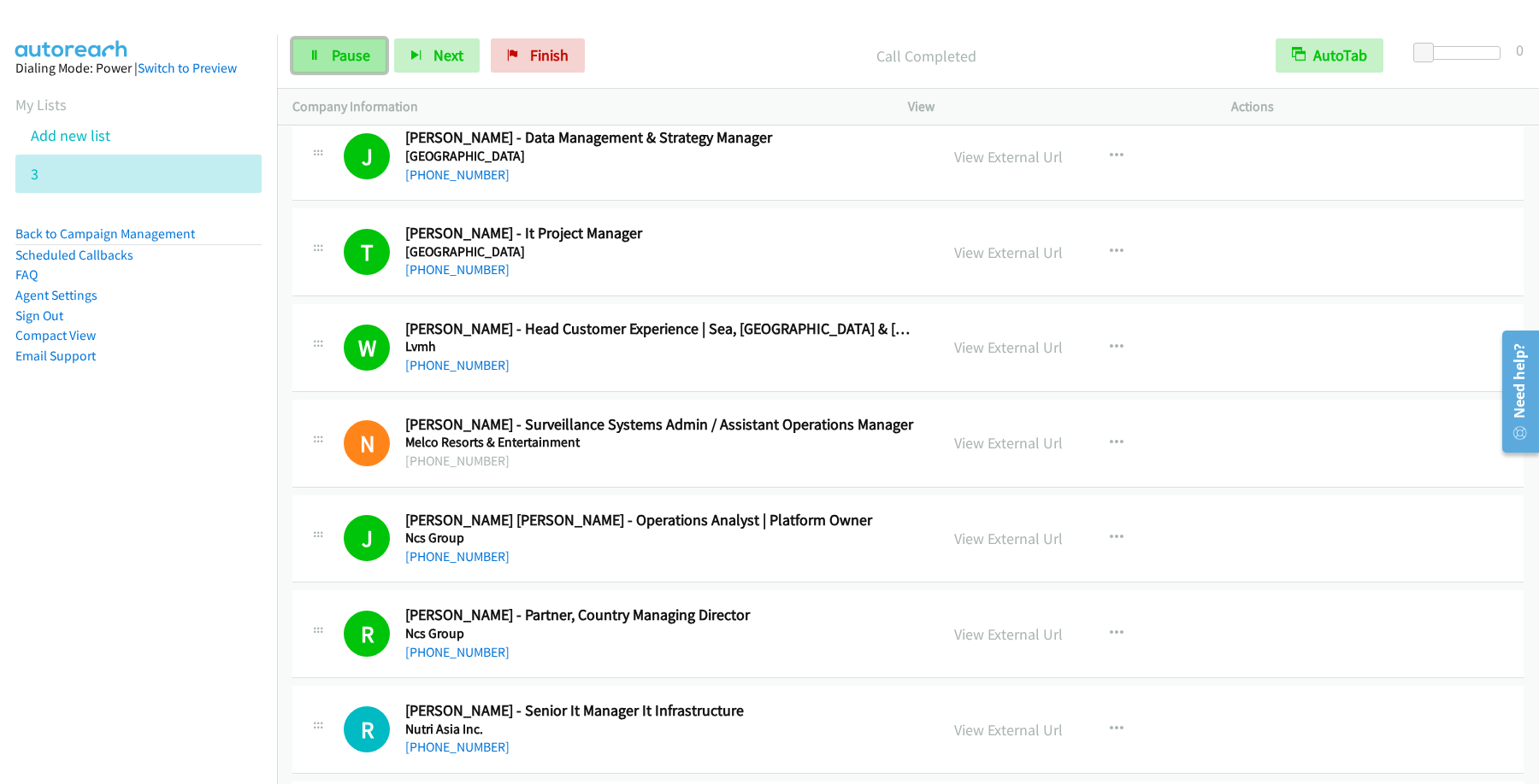
click at [375, 68] on link "Pause" at bounding box center [339, 55] width 94 height 34
click at [377, 63] on span "Start Calls" at bounding box center [365, 55] width 67 height 19
click at [370, 65] on span "Pause" at bounding box center [351, 55] width 39 height 19
click at [383, 60] on span "Start Calls" at bounding box center [365, 55] width 67 height 19
click at [328, 56] on link "Pause" at bounding box center [339, 55] width 94 height 34
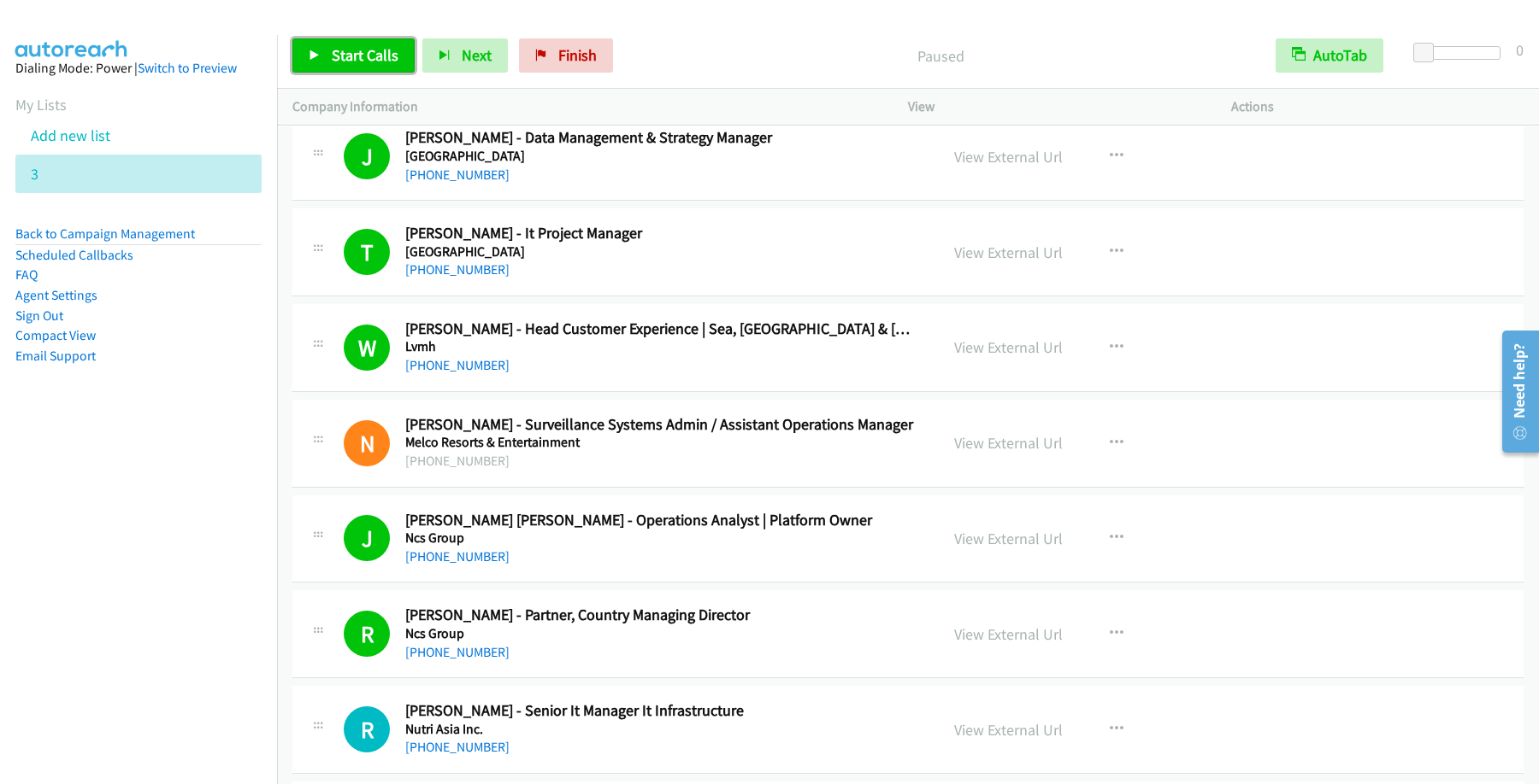
click at [392, 54] on span "Start Calls" at bounding box center [365, 55] width 67 height 19
click at [337, 65] on span "Pause" at bounding box center [351, 55] width 39 height 19
click at [384, 60] on span "Start Calls" at bounding box center [365, 55] width 67 height 19
click at [458, 738] on h5 "Nutri Asia Inc." at bounding box center [660, 730] width 509 height 18
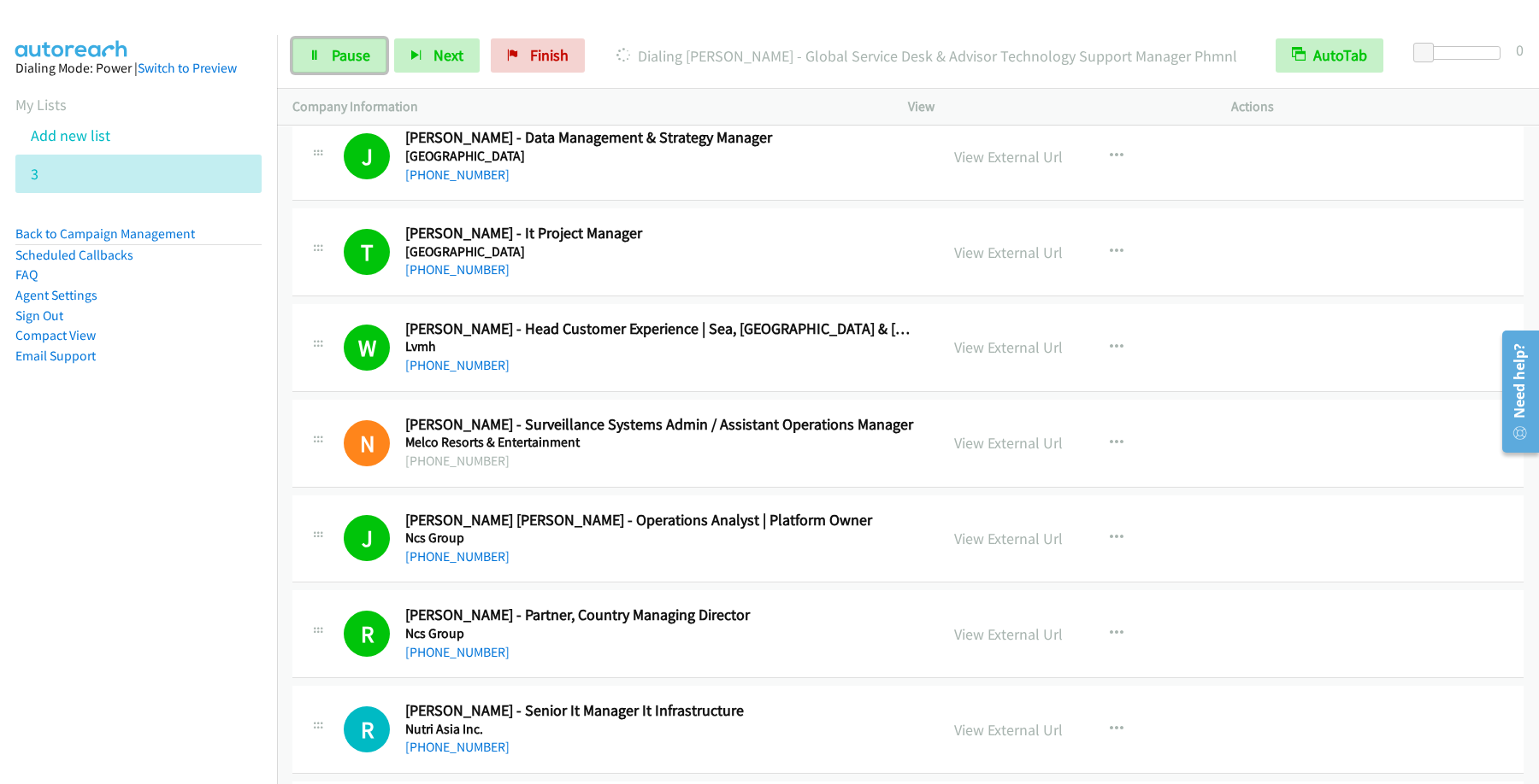
drag, startPoint x: 348, startPoint y: 58, endPoint x: 446, endPoint y: 76, distance: 99.6
click at [348, 59] on span "Pause" at bounding box center [351, 55] width 39 height 19
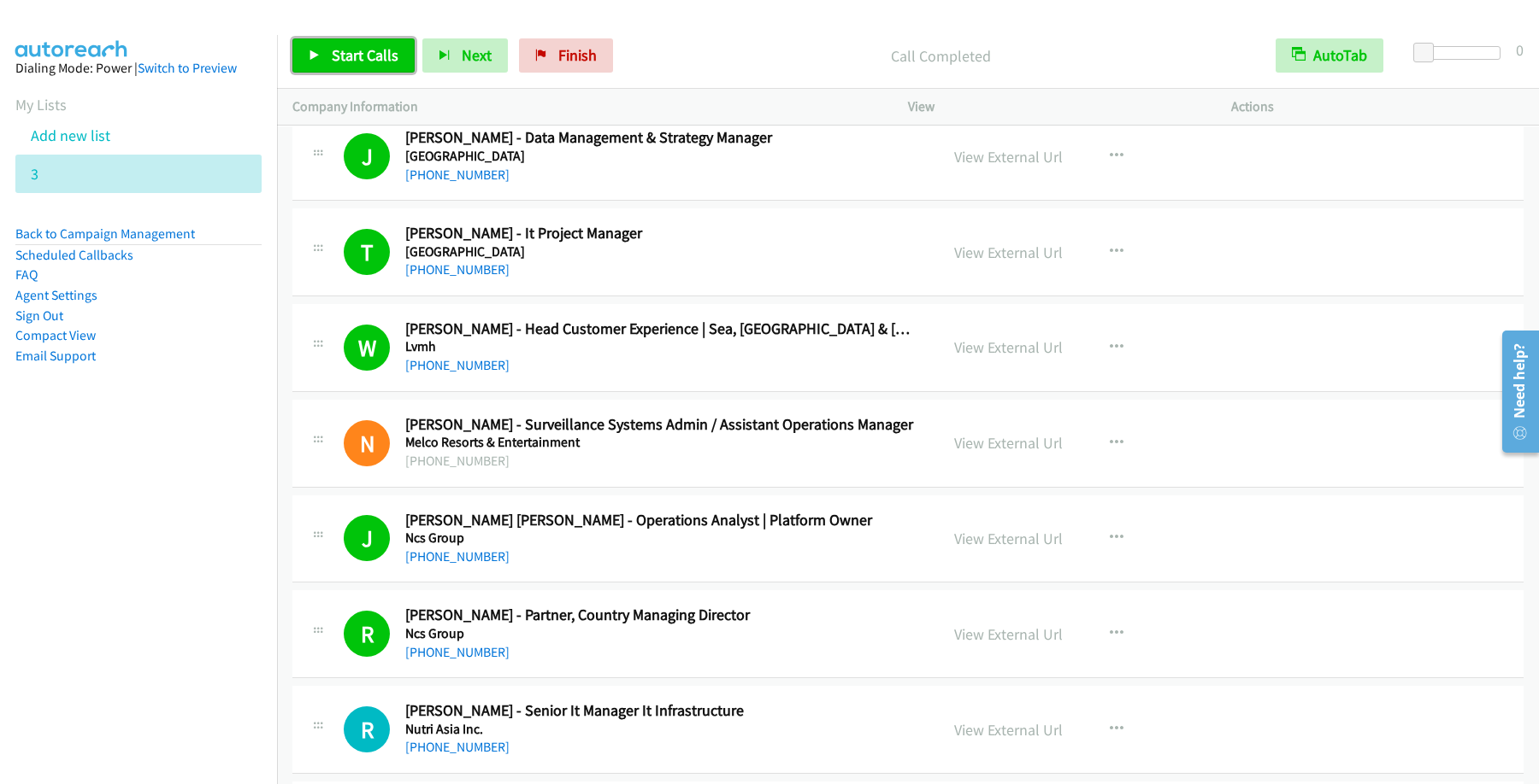
click at [383, 54] on span "Start Calls" at bounding box center [365, 55] width 67 height 19
click at [341, 60] on span "Pause" at bounding box center [351, 55] width 39 height 19
click at [372, 71] on link "Start Calls" at bounding box center [354, 55] width 123 height 34
click at [362, 64] on span "Pause" at bounding box center [351, 55] width 39 height 19
click at [363, 48] on span "Start Calls" at bounding box center [365, 55] width 67 height 19
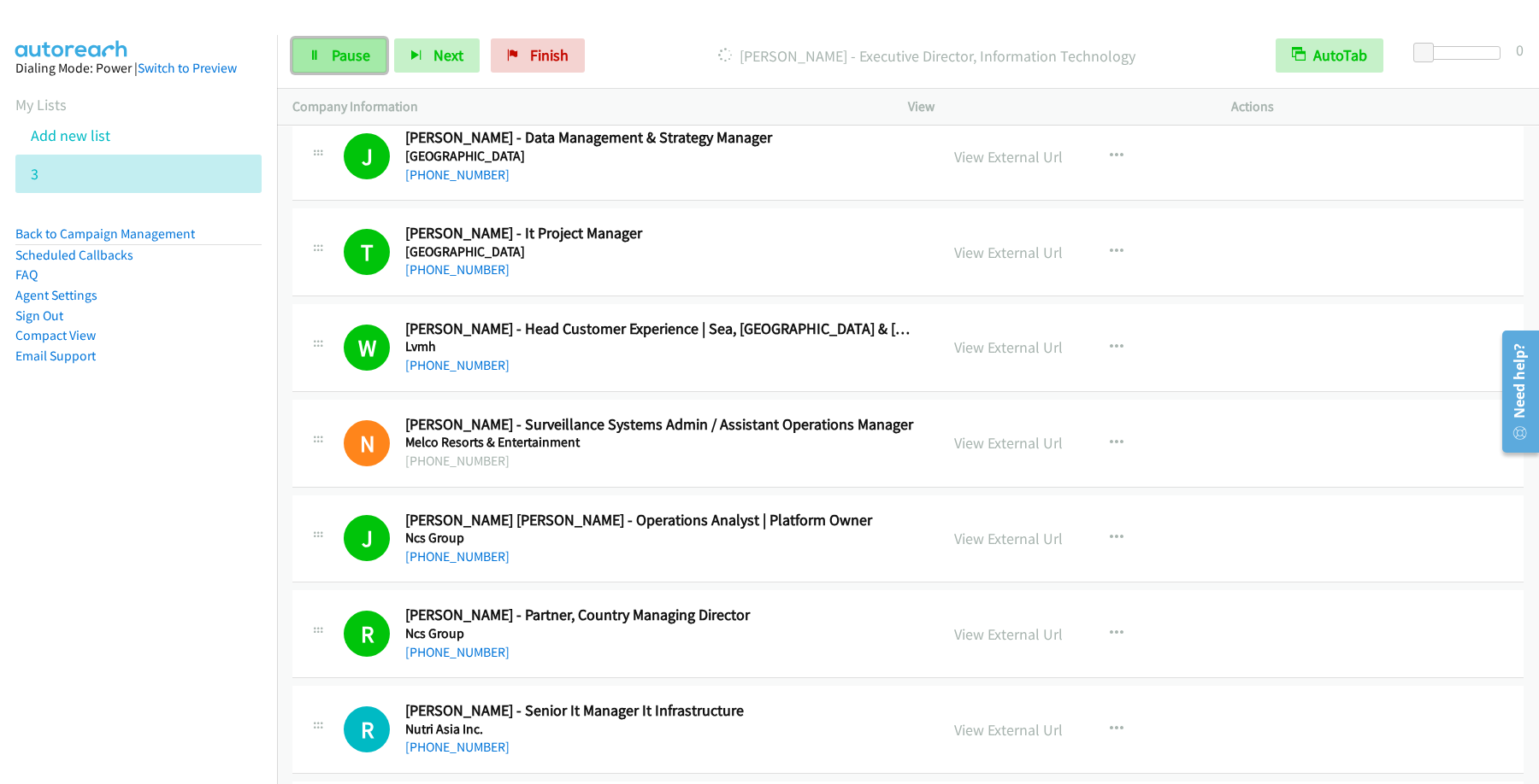
click at [363, 69] on link "Pause" at bounding box center [339, 55] width 94 height 34
click at [371, 52] on span "Start Calls" at bounding box center [365, 55] width 67 height 19
click at [333, 71] on link "Pause" at bounding box center [339, 55] width 94 height 34
click at [380, 60] on span "Start Calls" at bounding box center [365, 55] width 67 height 19
click at [347, 64] on span "Pause" at bounding box center [351, 55] width 39 height 19
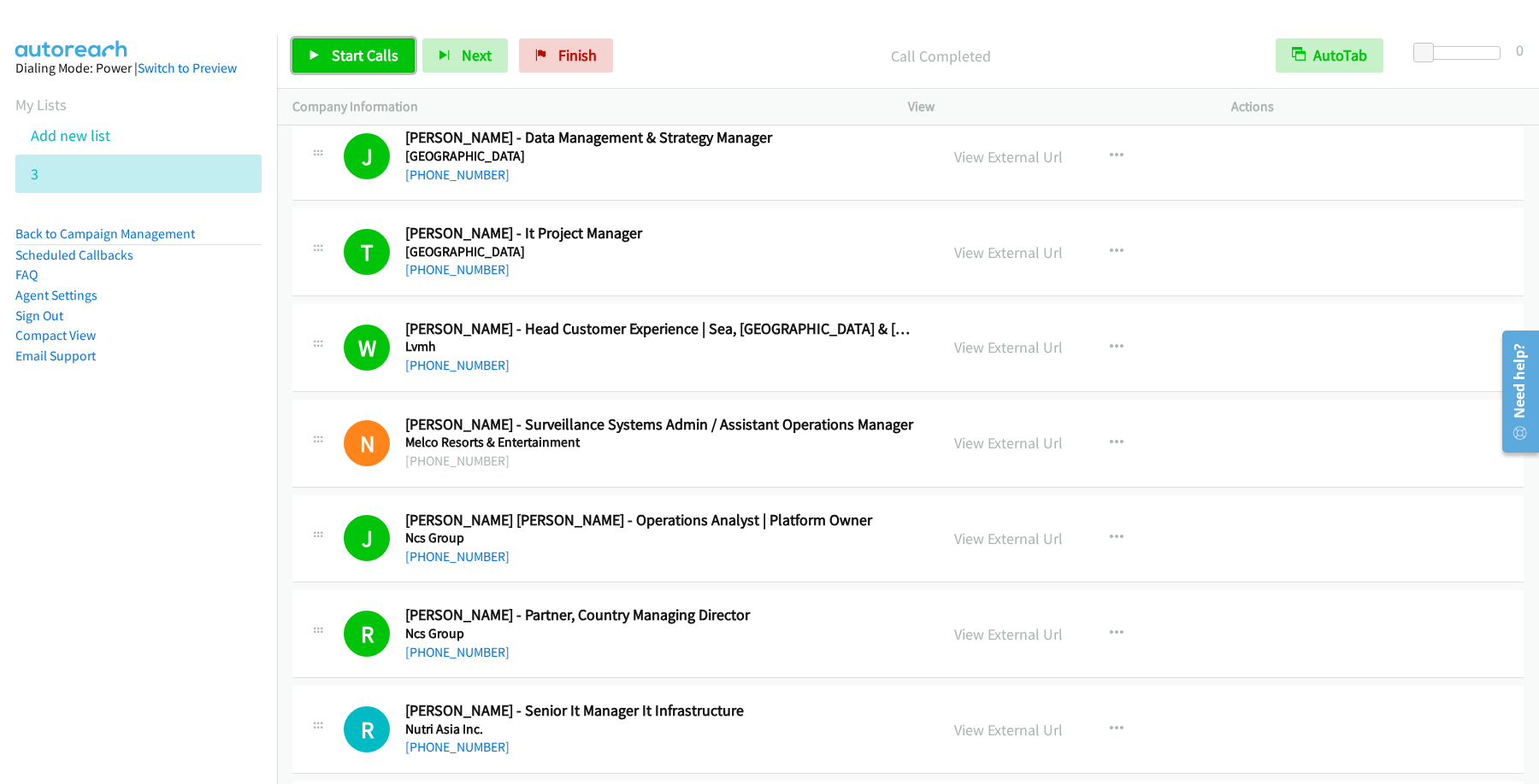
click at [353, 60] on span "Start Calls" at bounding box center [365, 55] width 67 height 19
drag, startPoint x: 334, startPoint y: 50, endPoint x: 347, endPoint y: 38, distance: 17.7
click at [334, 50] on span "Pause" at bounding box center [351, 55] width 39 height 19
click at [404, 76] on div "Start Calls Pause Next Finish Call Completed AutoTab AutoTab 0" at bounding box center [907, 55] width 1261 height 66
click at [404, 67] on link "Start Calls" at bounding box center [354, 55] width 123 height 34
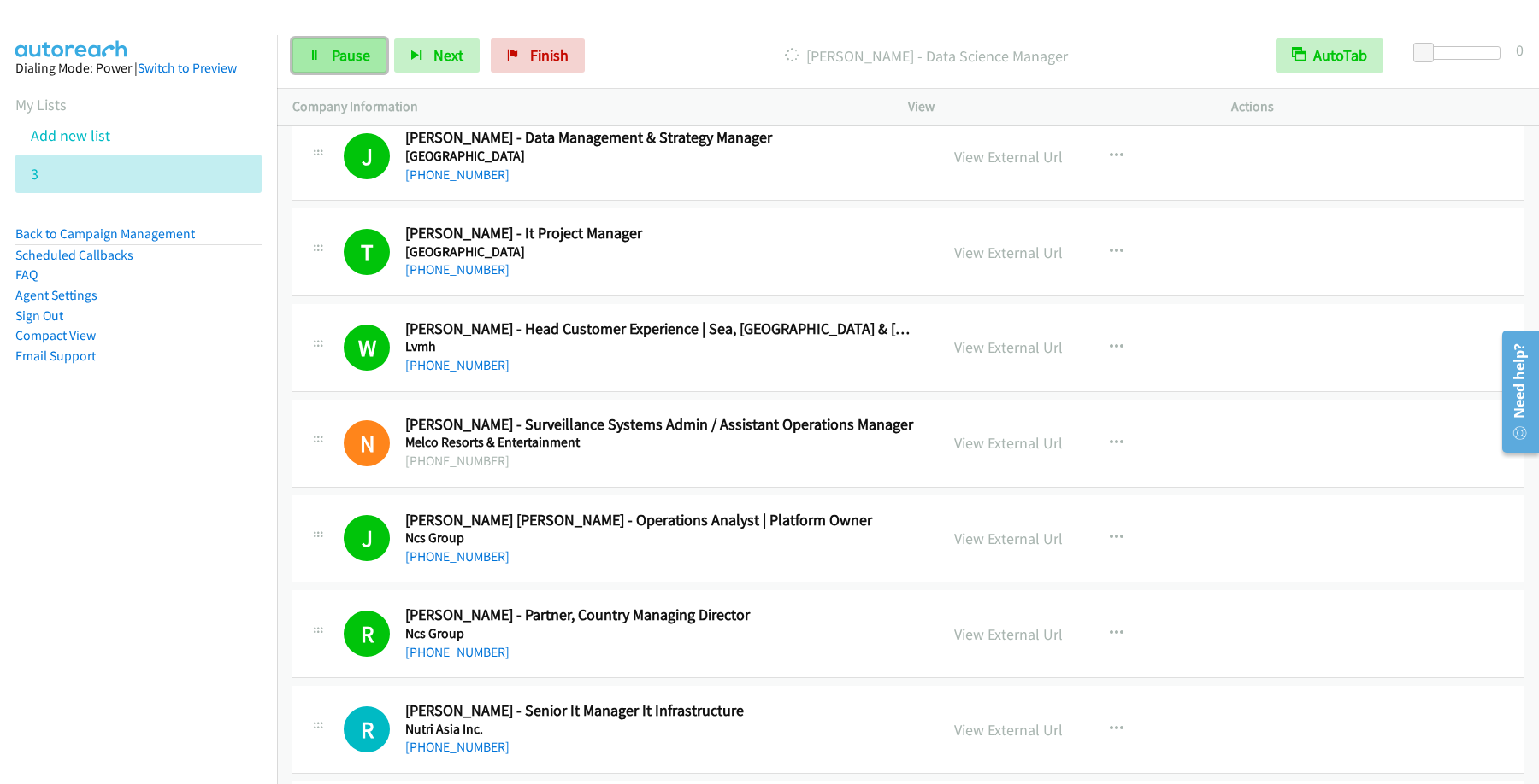
click at [363, 54] on span "Pause" at bounding box center [351, 55] width 39 height 19
click at [372, 52] on span "Start Calls" at bounding box center [365, 55] width 67 height 19
click at [370, 50] on span "Pause" at bounding box center [351, 55] width 39 height 19
click at [355, 56] on span "Start Calls" at bounding box center [365, 55] width 67 height 19
click at [370, 68] on link "Pause" at bounding box center [339, 55] width 94 height 34
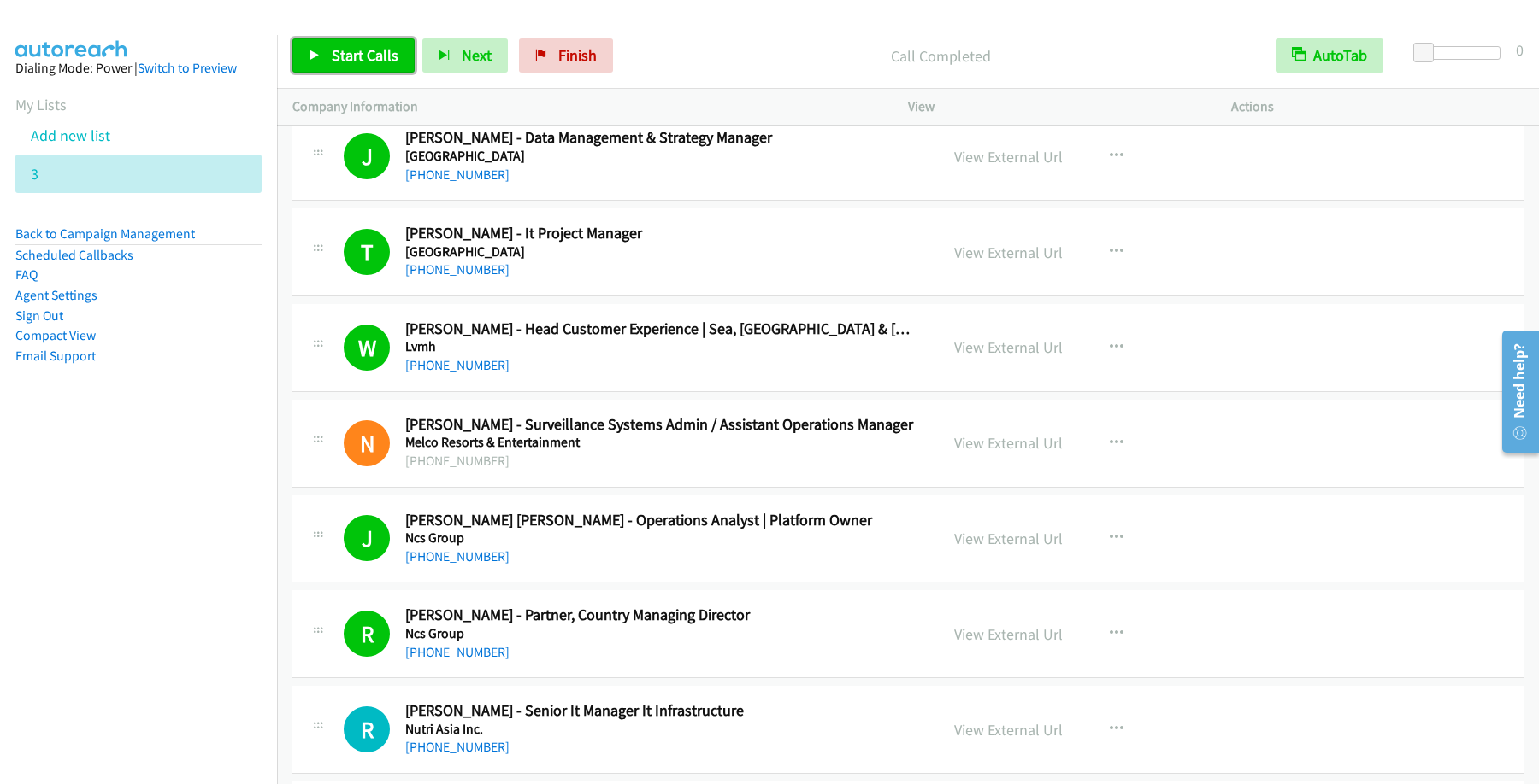
click at [349, 55] on span "Start Calls" at bounding box center [365, 55] width 67 height 19
click at [355, 46] on link "Pause" at bounding box center [339, 55] width 94 height 34
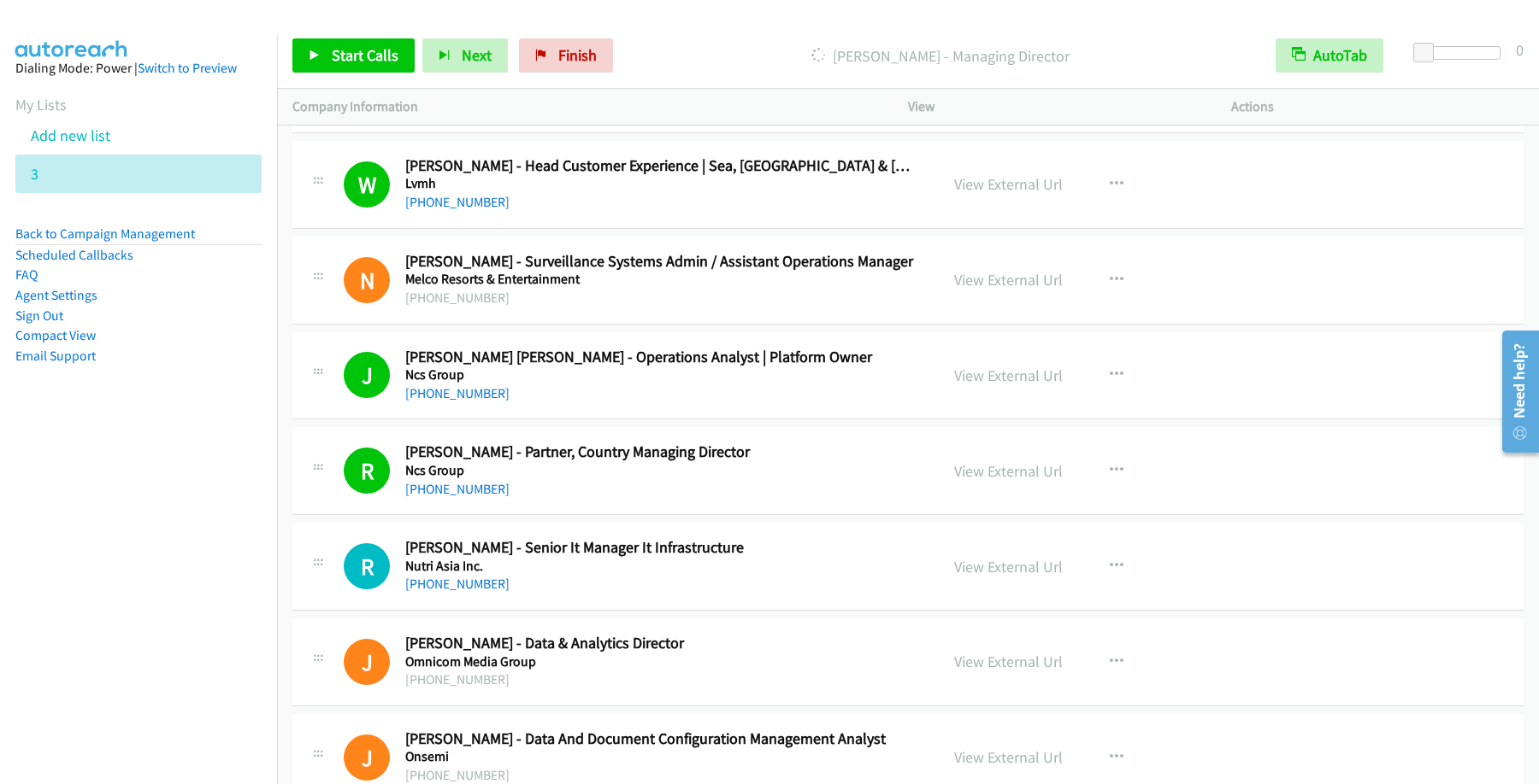
scroll to position [7413, 0]
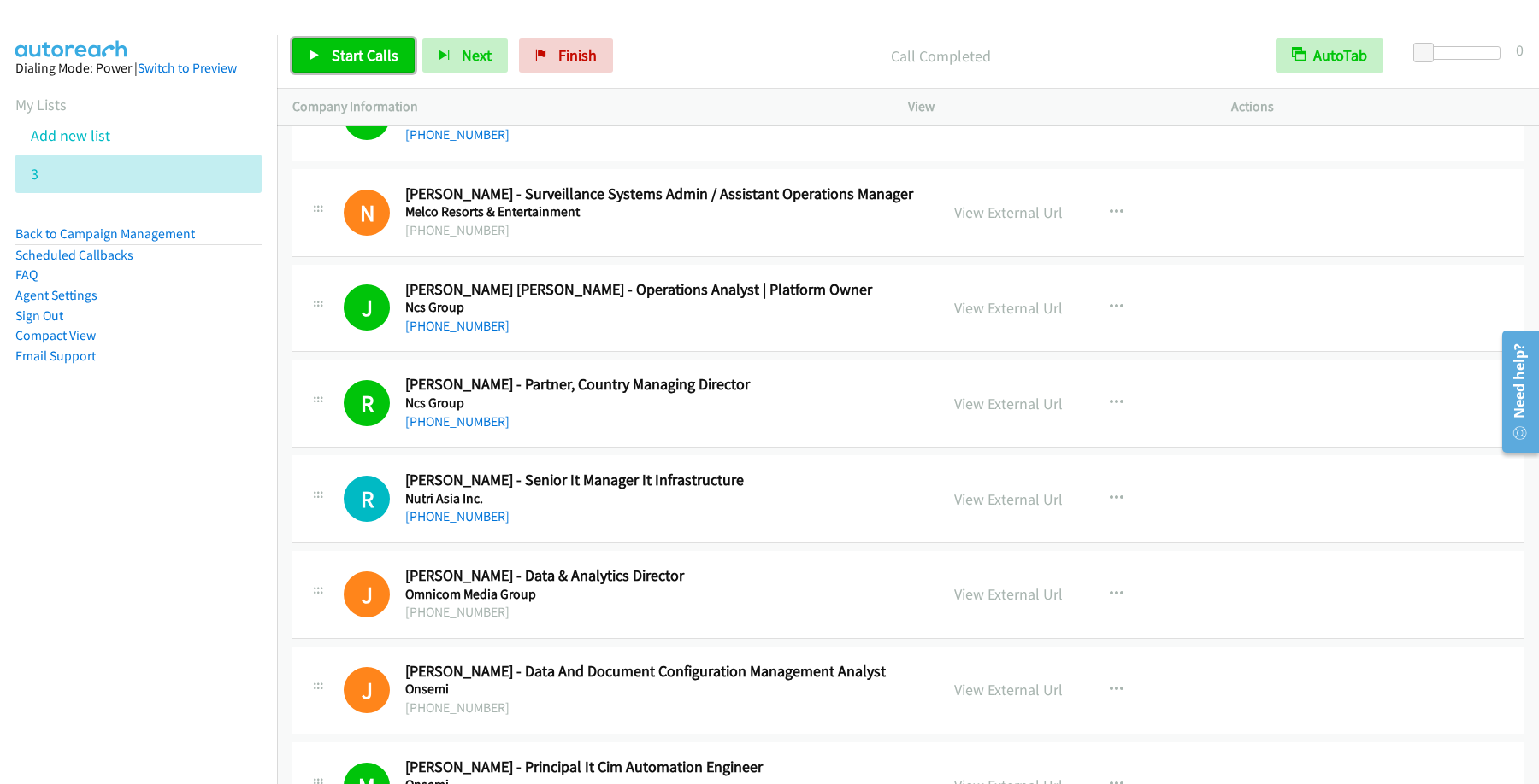
click at [358, 54] on span "Start Calls" at bounding box center [365, 55] width 67 height 19
click at [337, 58] on span "Pause" at bounding box center [351, 55] width 39 height 19
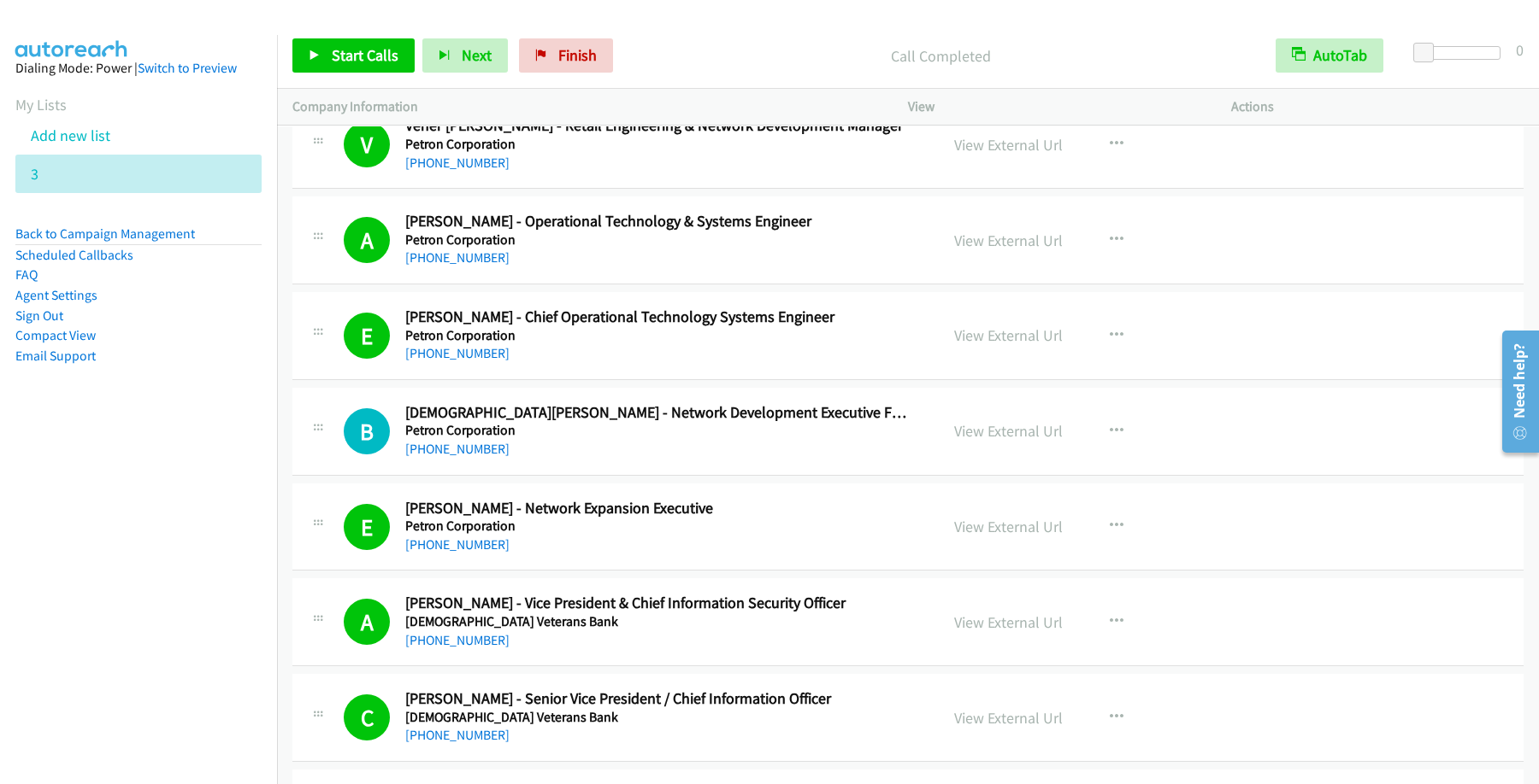
scroll to position [9258, 0]
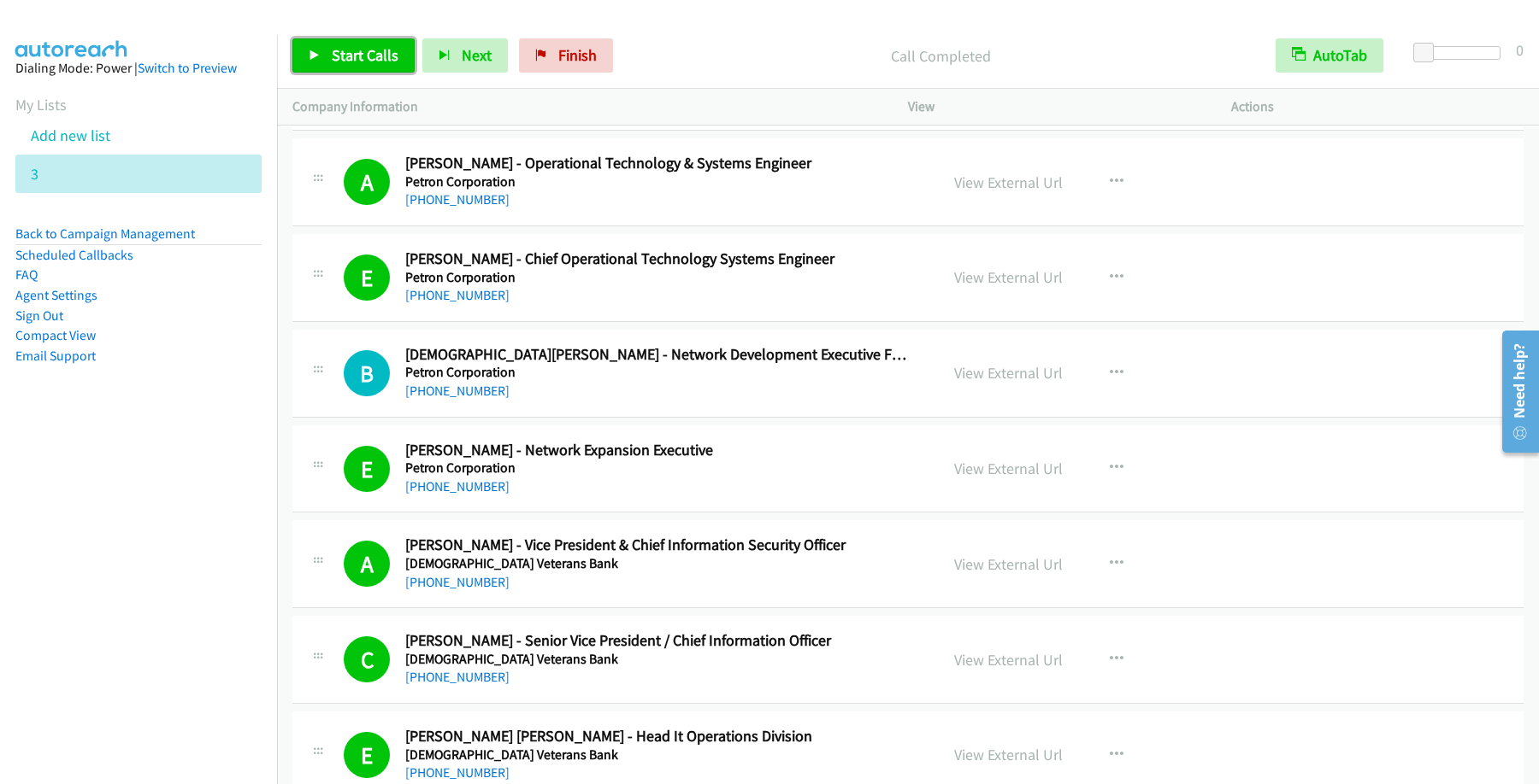
click at [376, 60] on span "Start Calls" at bounding box center [365, 55] width 67 height 19
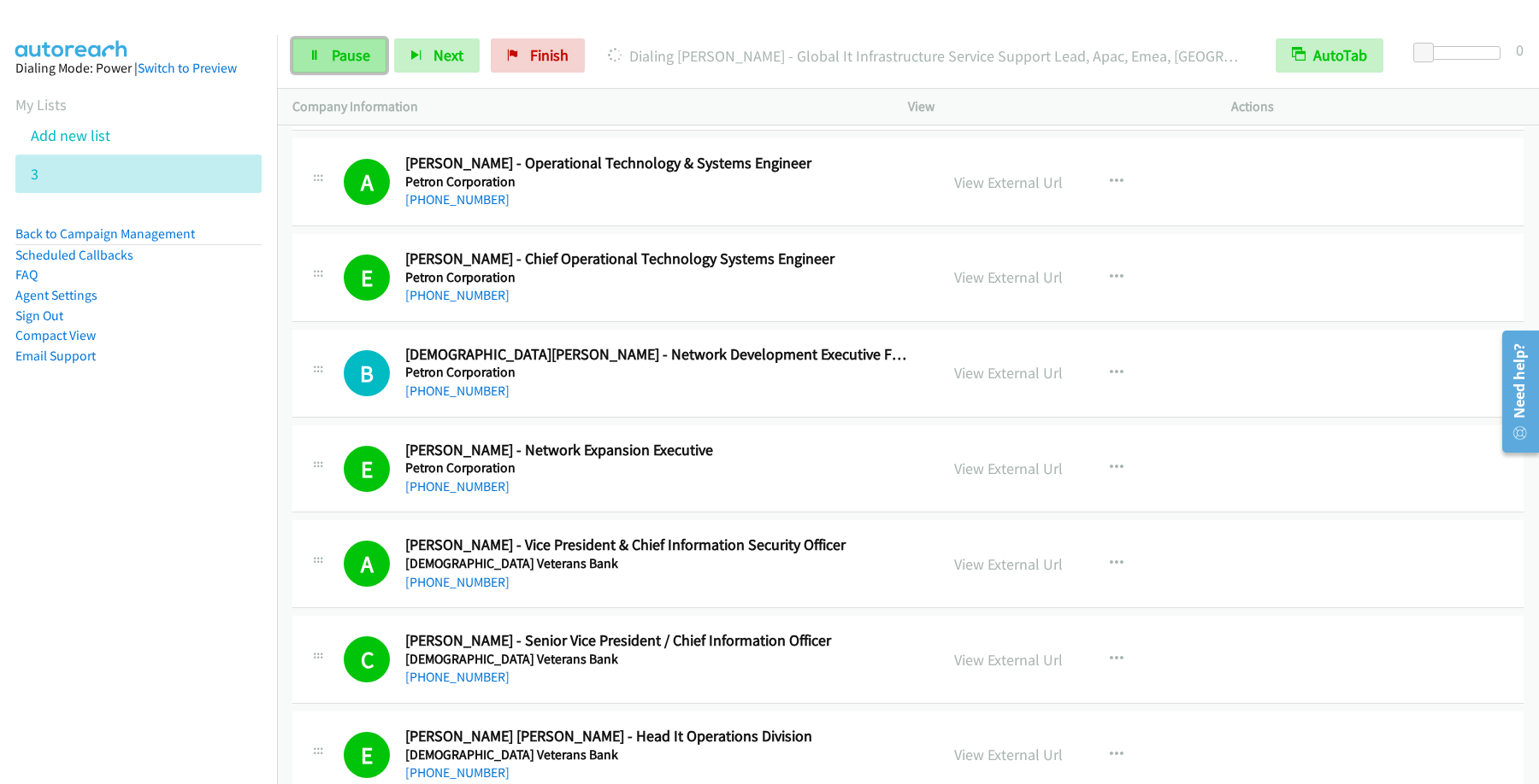
click at [342, 58] on span "Pause" at bounding box center [351, 55] width 39 height 19
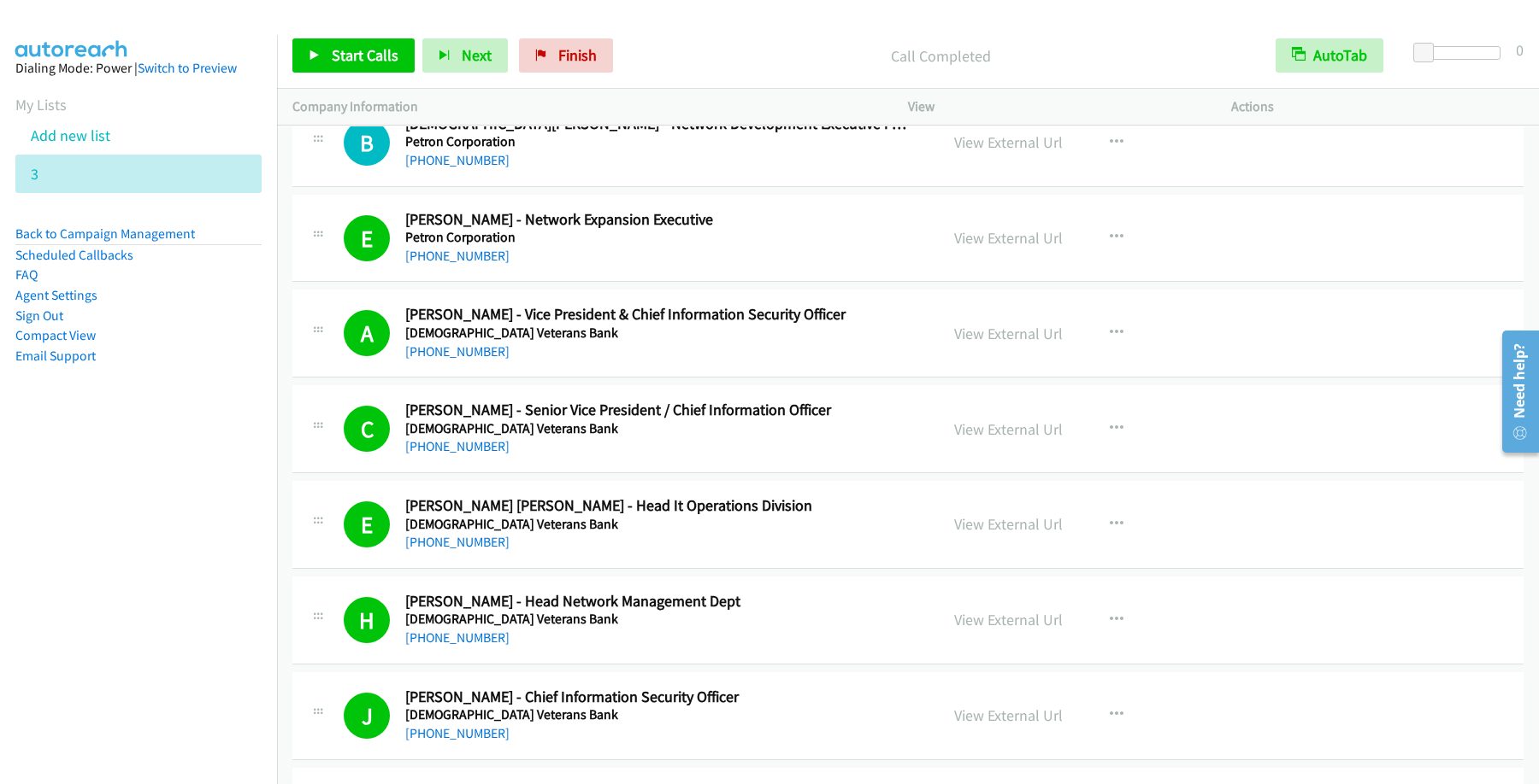
scroll to position [10181, 0]
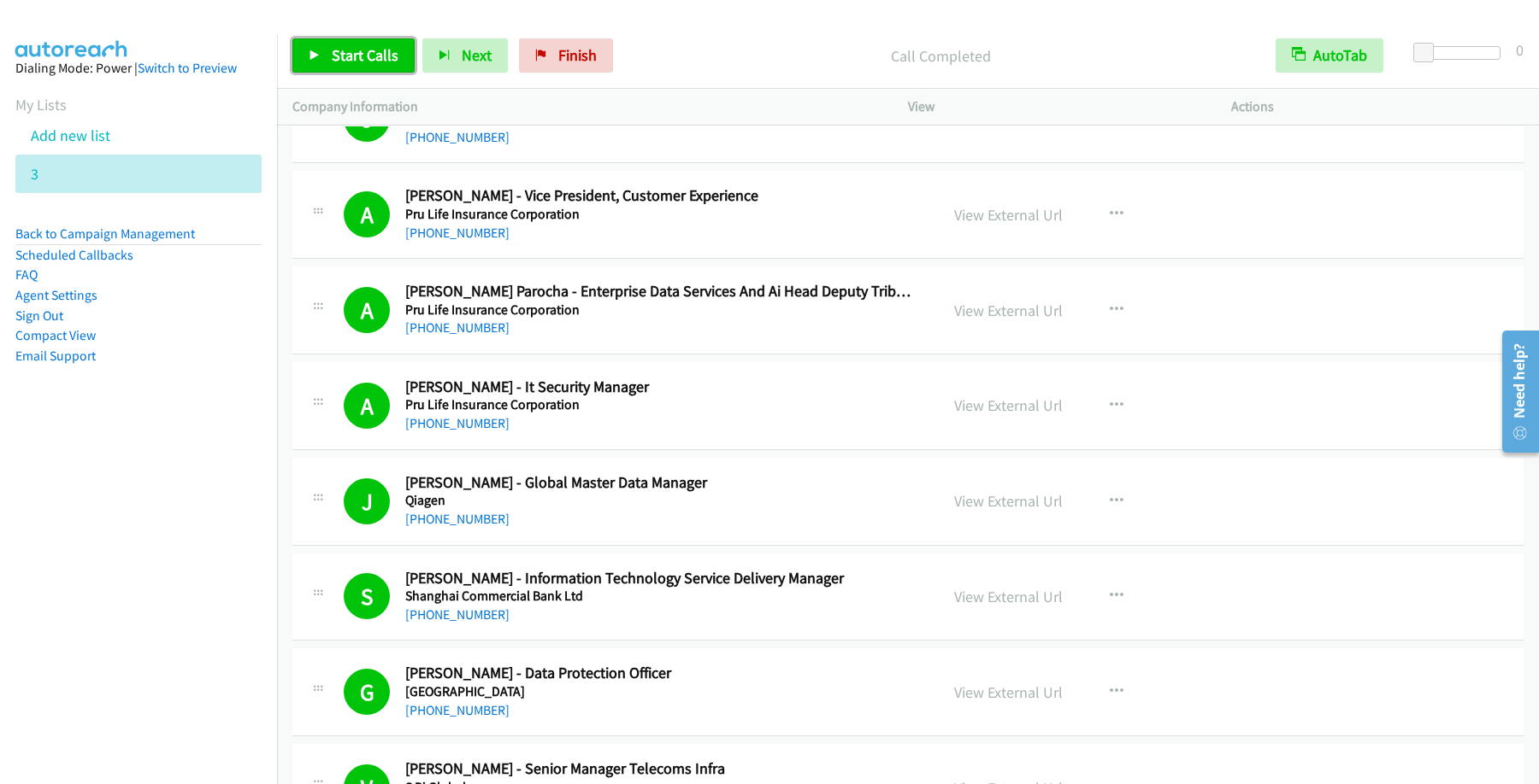
click at [389, 69] on link "Start Calls" at bounding box center [354, 55] width 123 height 34
click at [357, 51] on span "Pause" at bounding box center [351, 55] width 39 height 19
click at [389, 54] on span "Start Calls" at bounding box center [365, 55] width 67 height 19
click at [369, 69] on link "Pause" at bounding box center [339, 55] width 94 height 34
click at [357, 48] on span "Start Calls" at bounding box center [365, 55] width 67 height 19
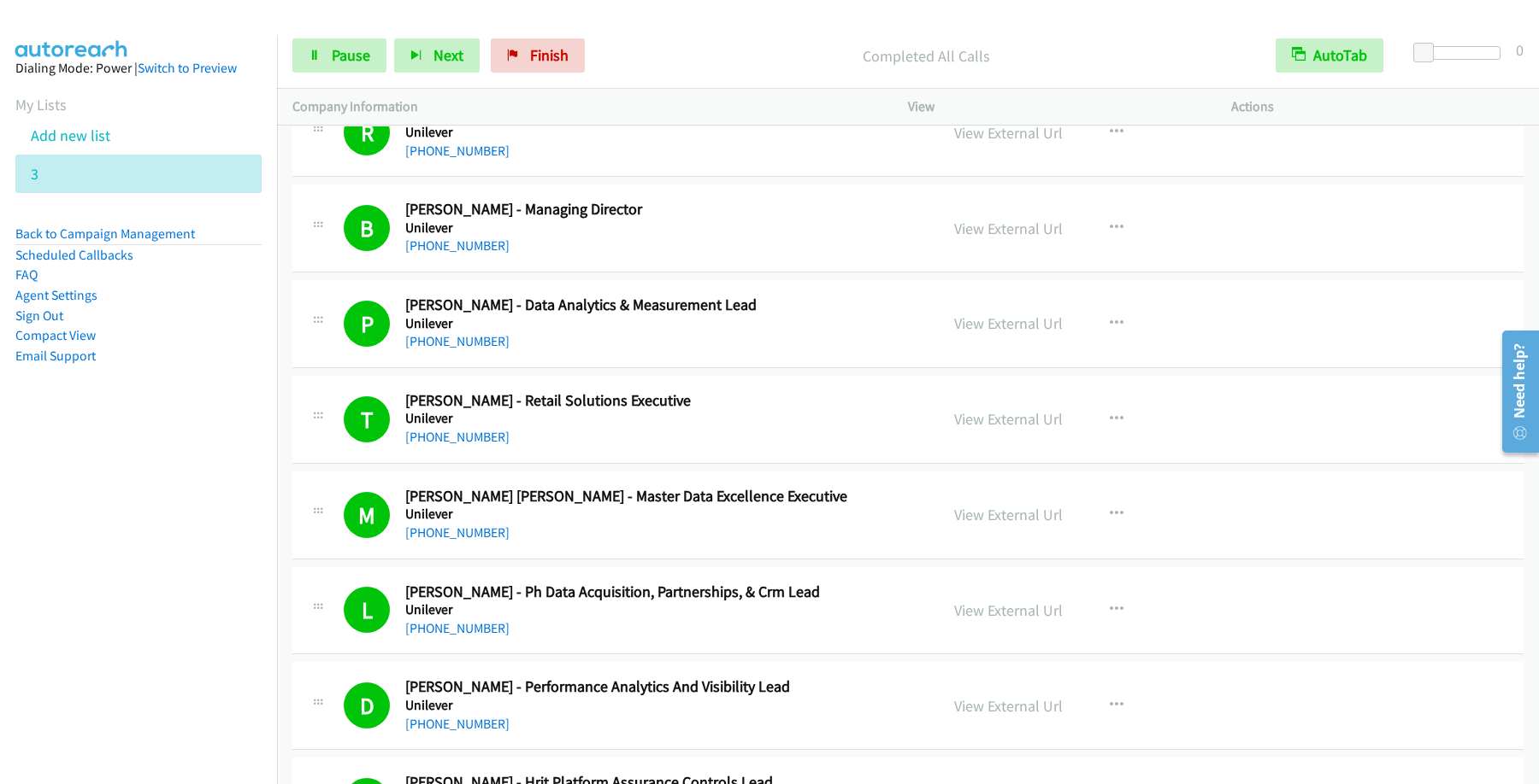
scroll to position [18126, 0]
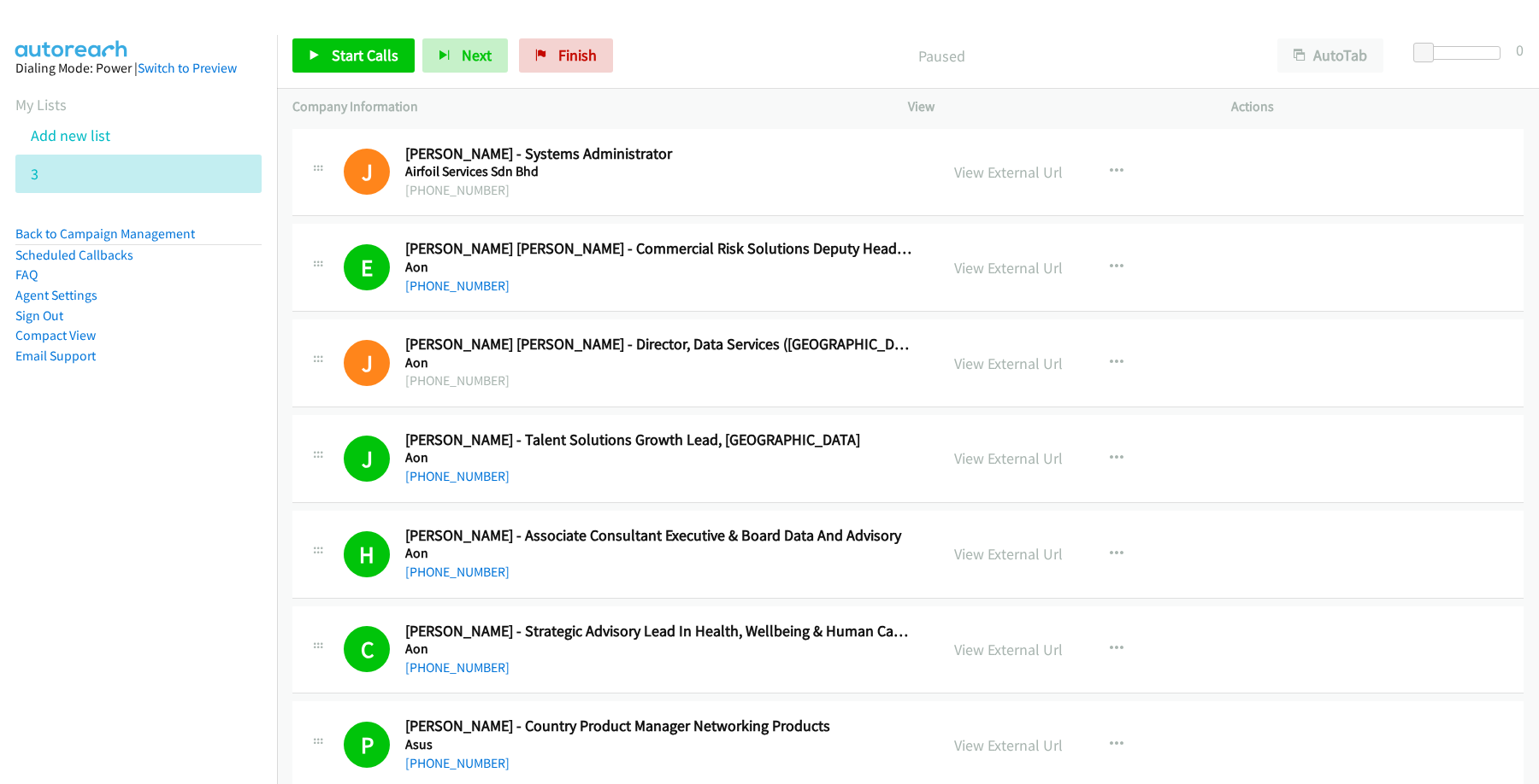
scroll to position [18126, 0]
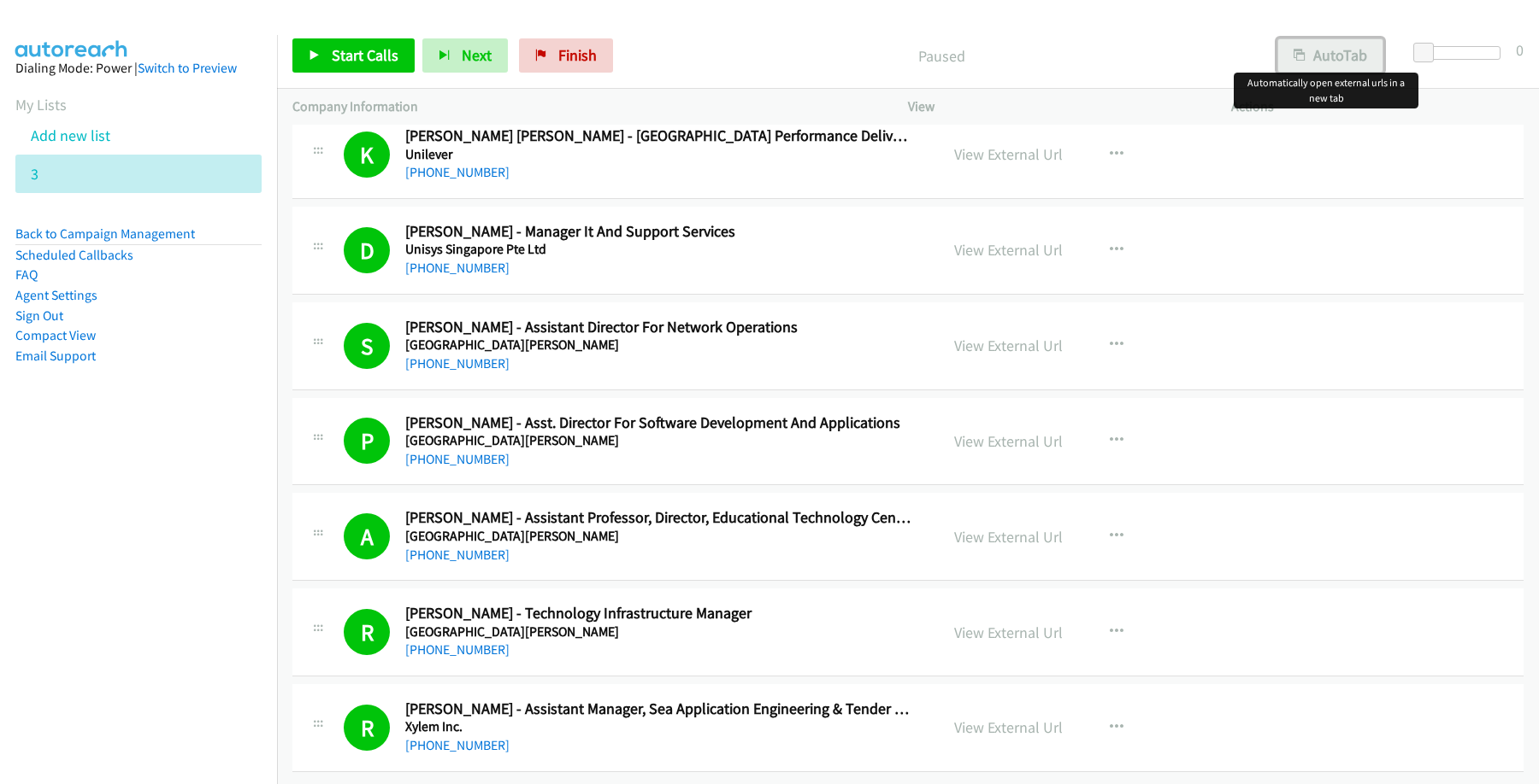
click at [1319, 58] on button "AutoTab" at bounding box center [1330, 55] width 106 height 34
click at [384, 64] on span "Start Calls" at bounding box center [365, 55] width 67 height 19
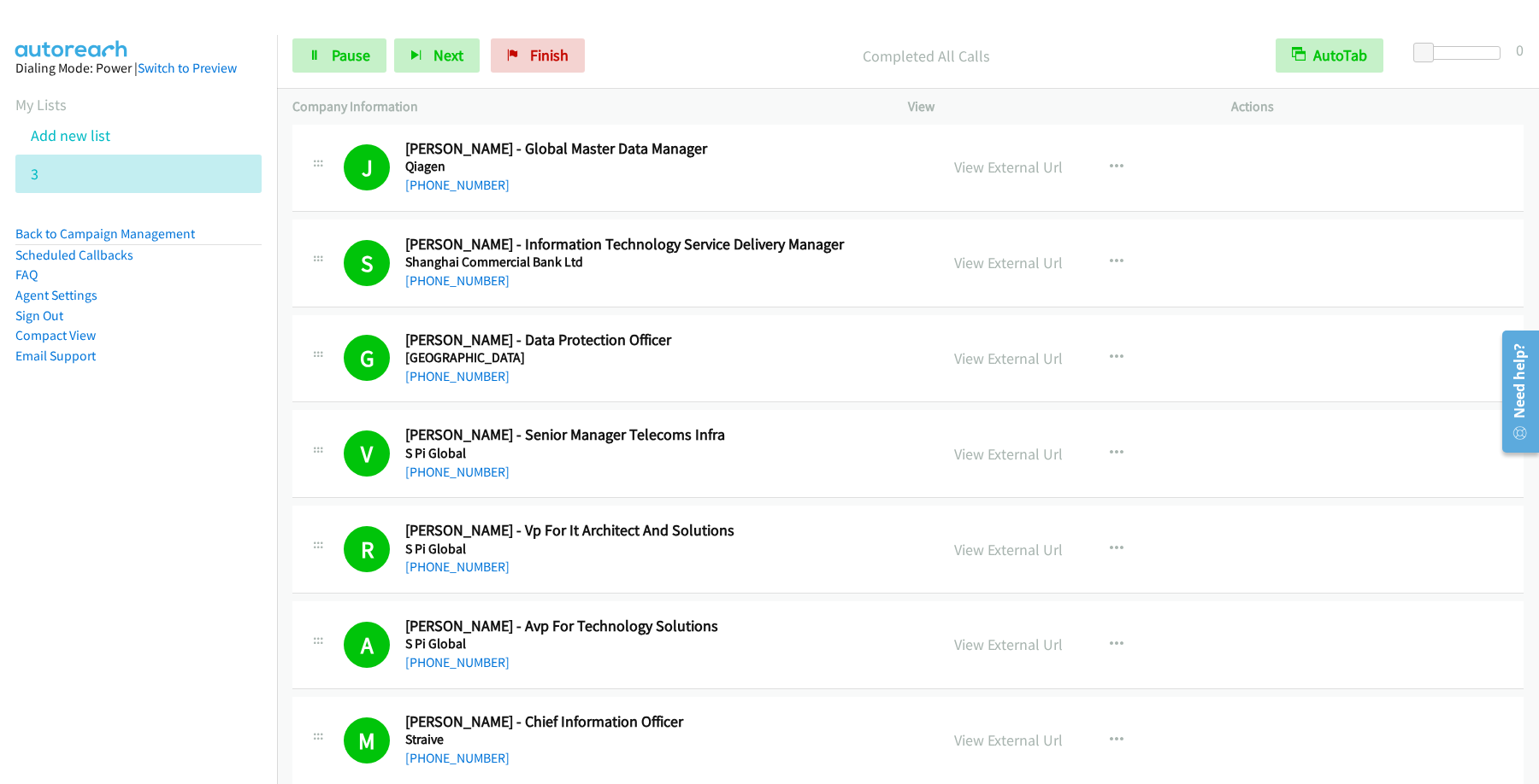
scroll to position [9591, 0]
